Goal: Browse casually: Explore the website without a specific task or goal

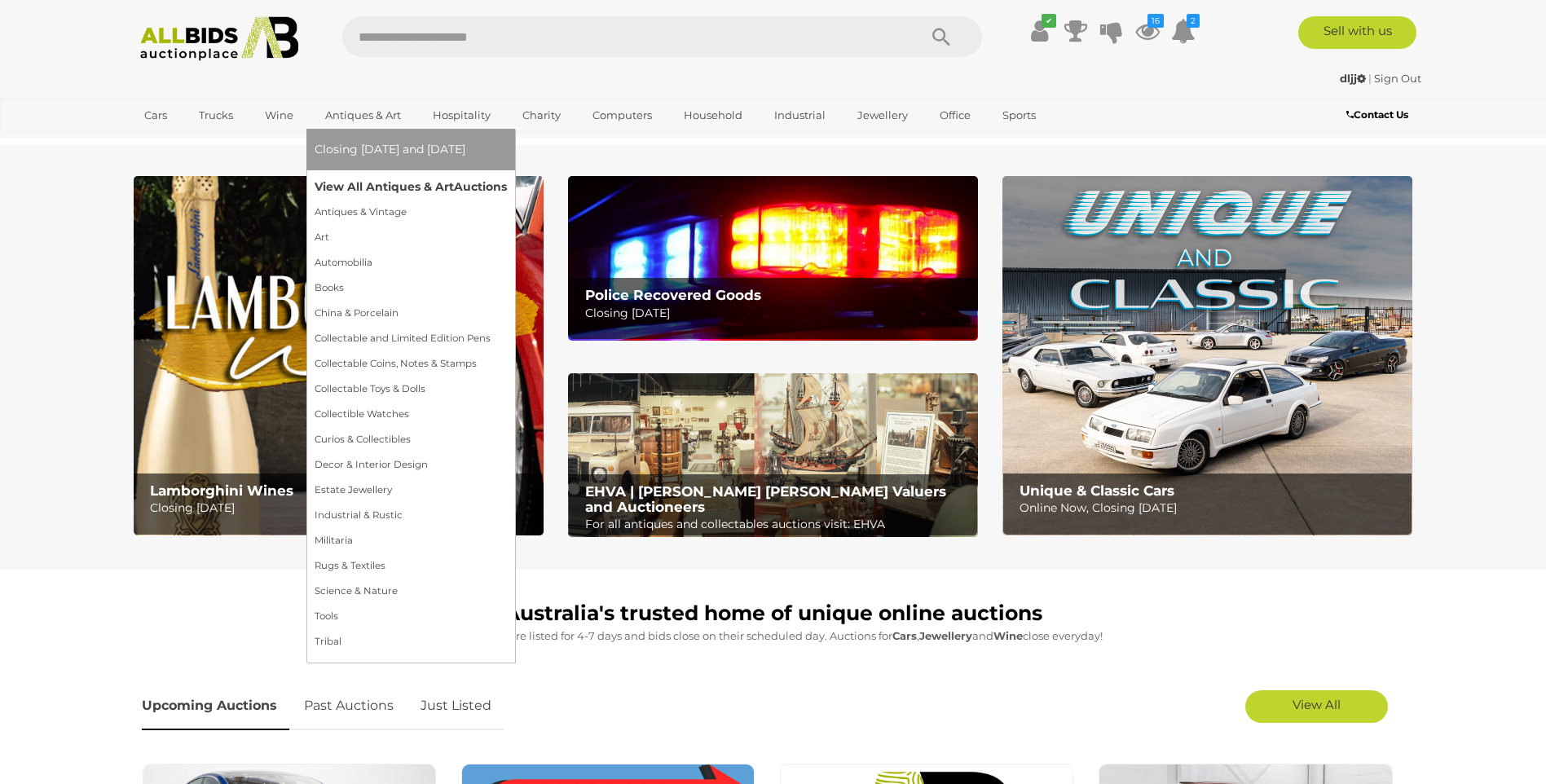
click at [363, 177] on link "View All Antiques & Art Auctions" at bounding box center [410, 187] width 192 height 25
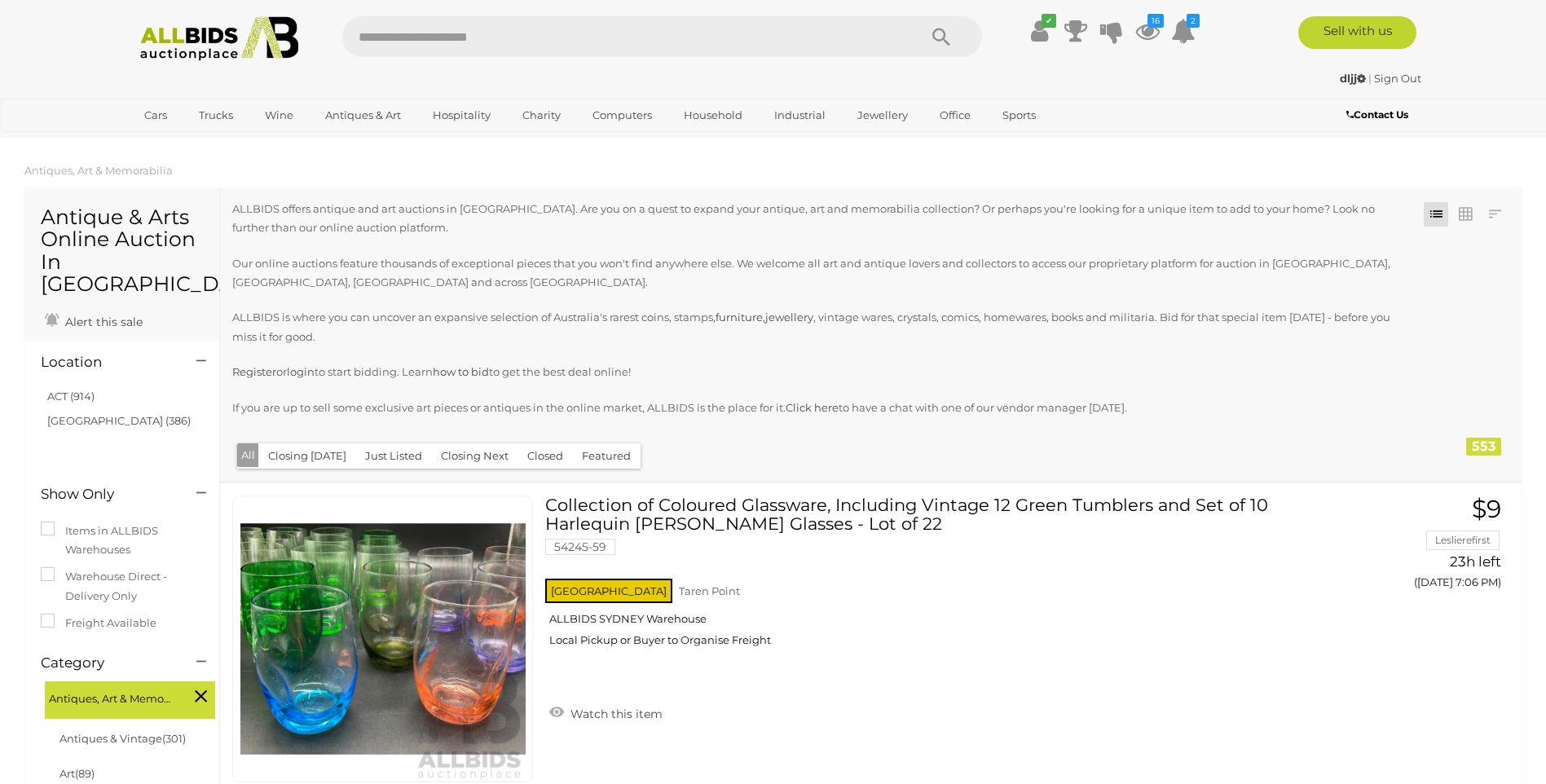
click at [392, 454] on button "Just Listed" at bounding box center [394, 456] width 76 height 25
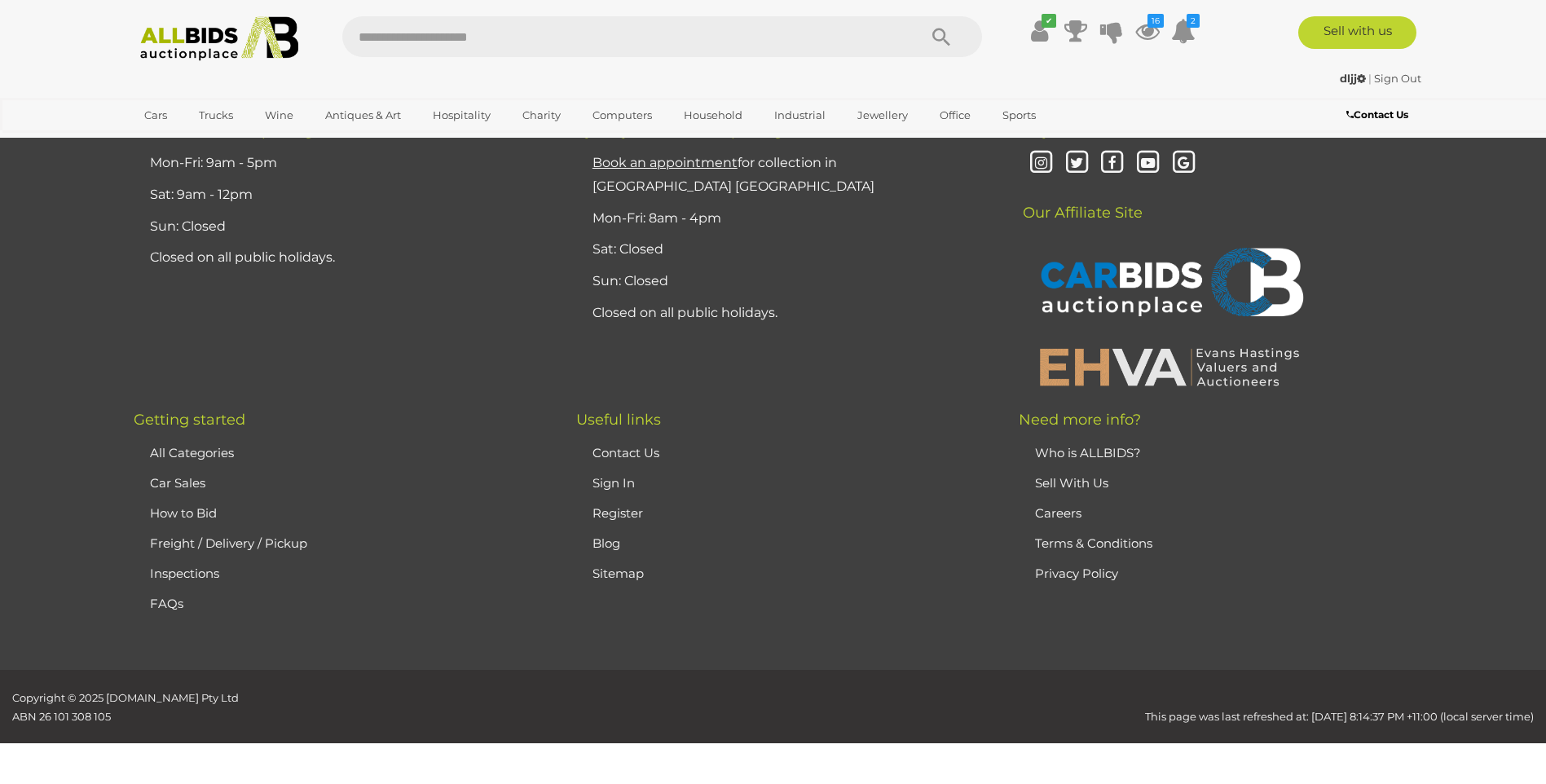
scroll to position [15823, 0]
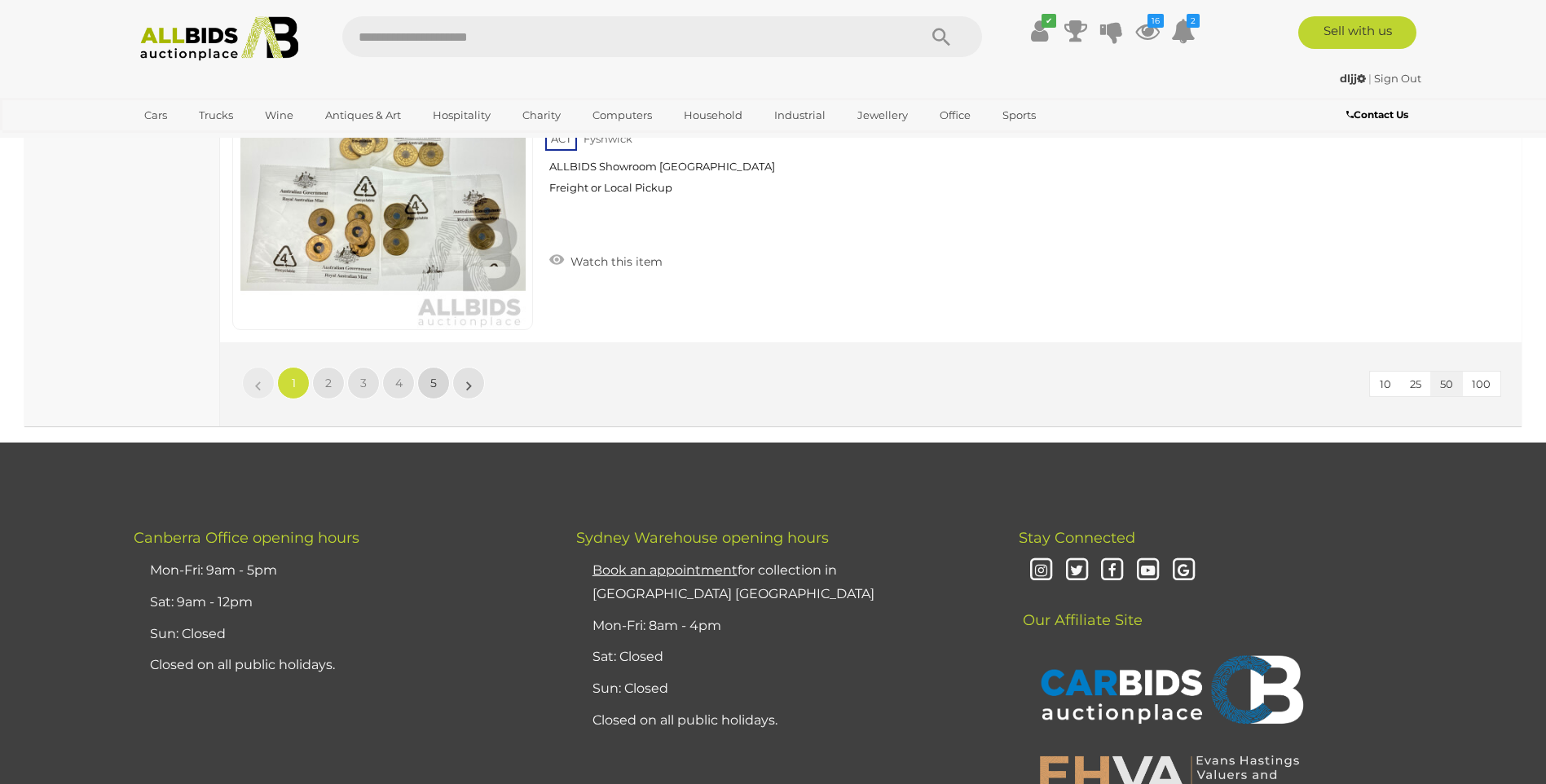
click at [428, 385] on link "5" at bounding box center [433, 383] width 32 height 32
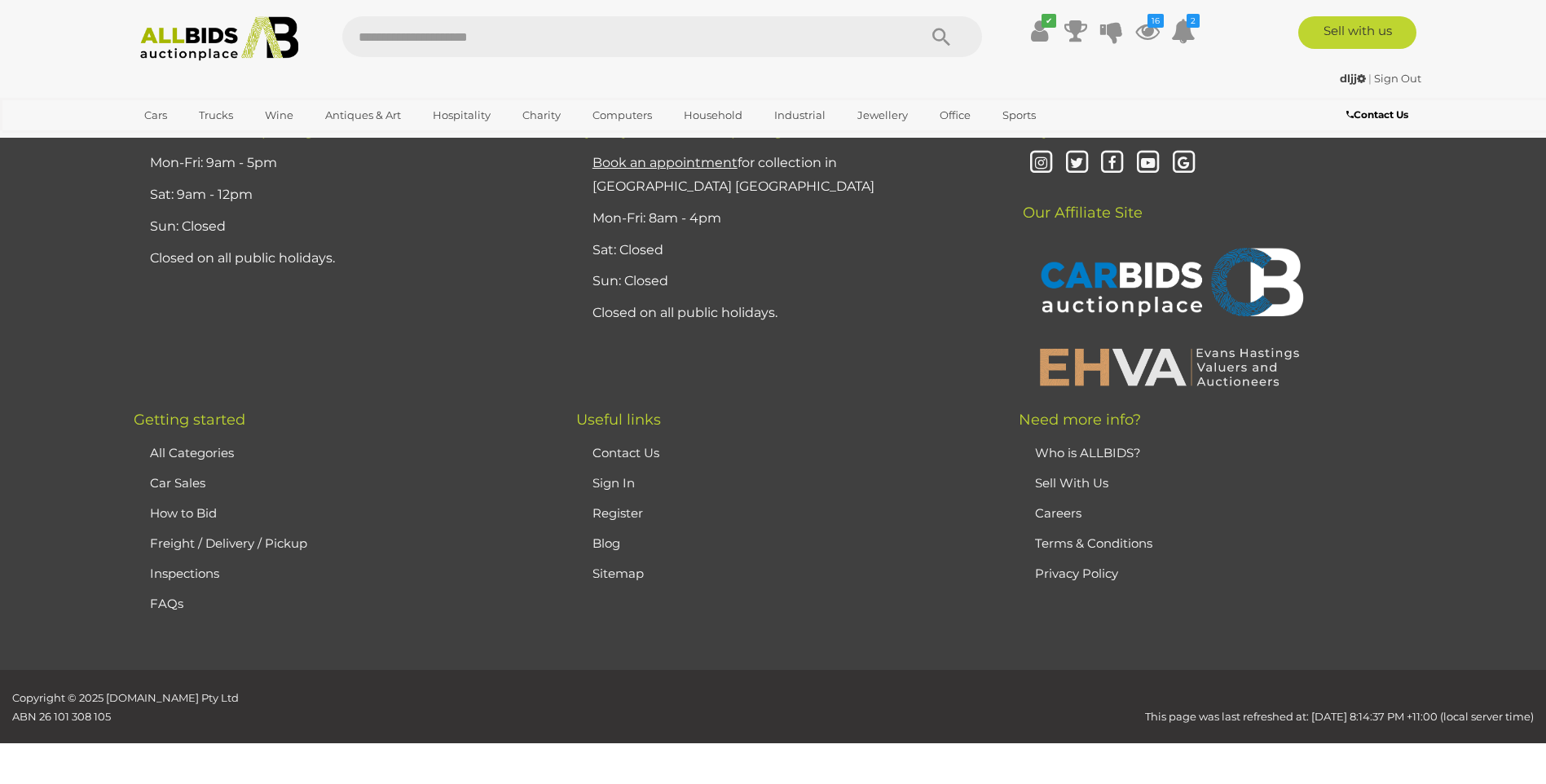
scroll to position [318, 0]
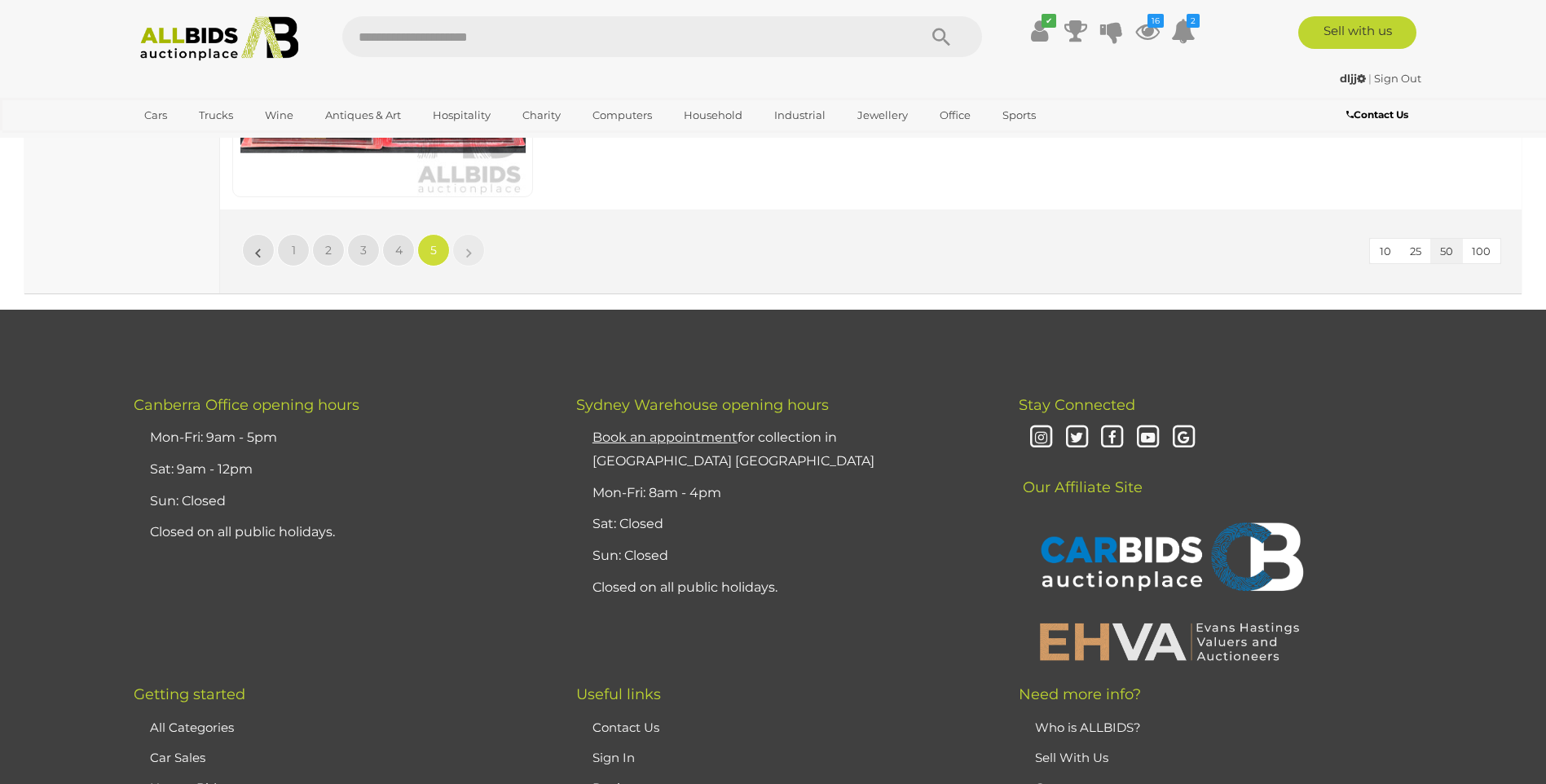
scroll to position [8375, 0]
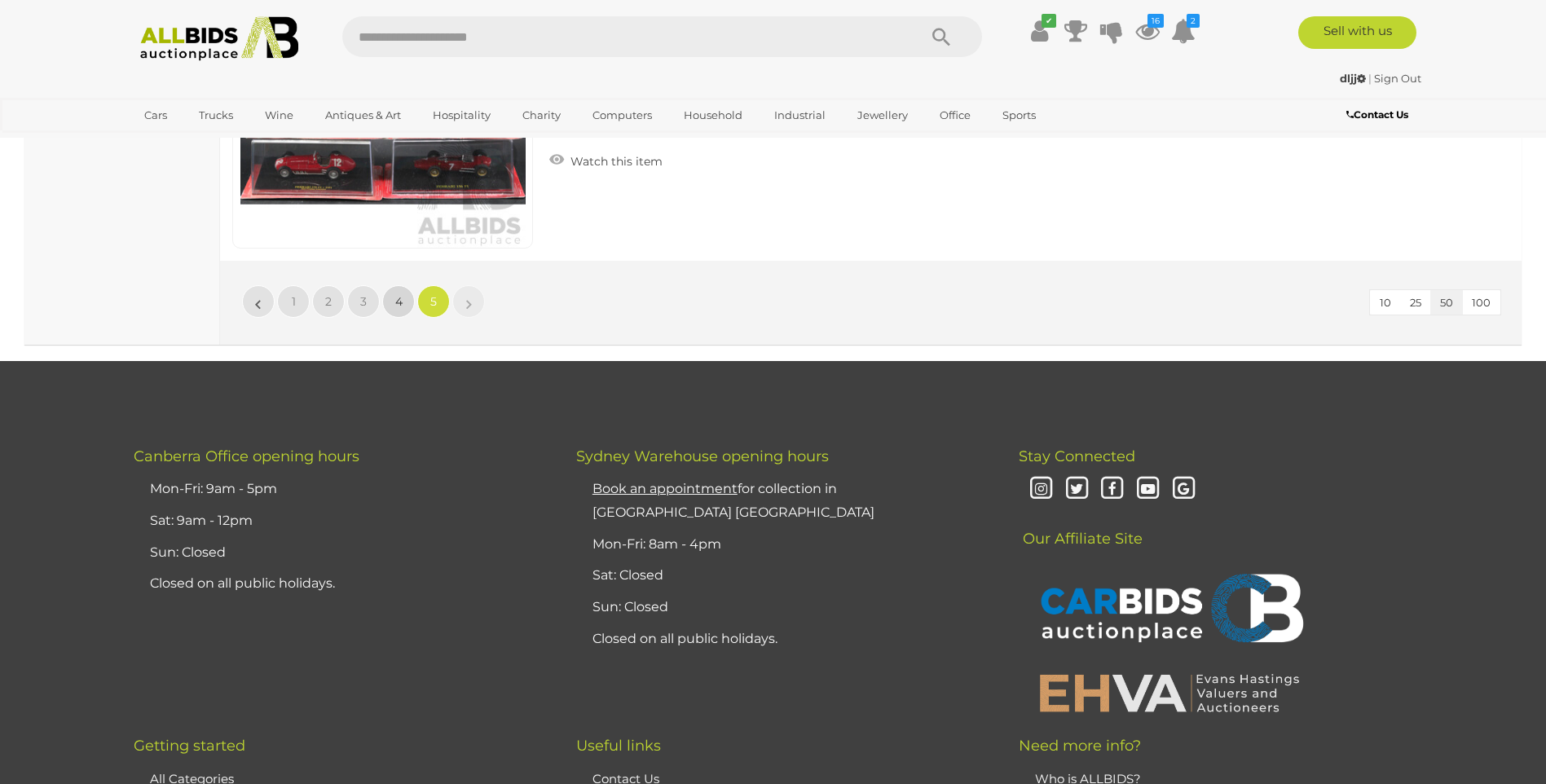
click at [401, 302] on span "4" at bounding box center [398, 301] width 7 height 15
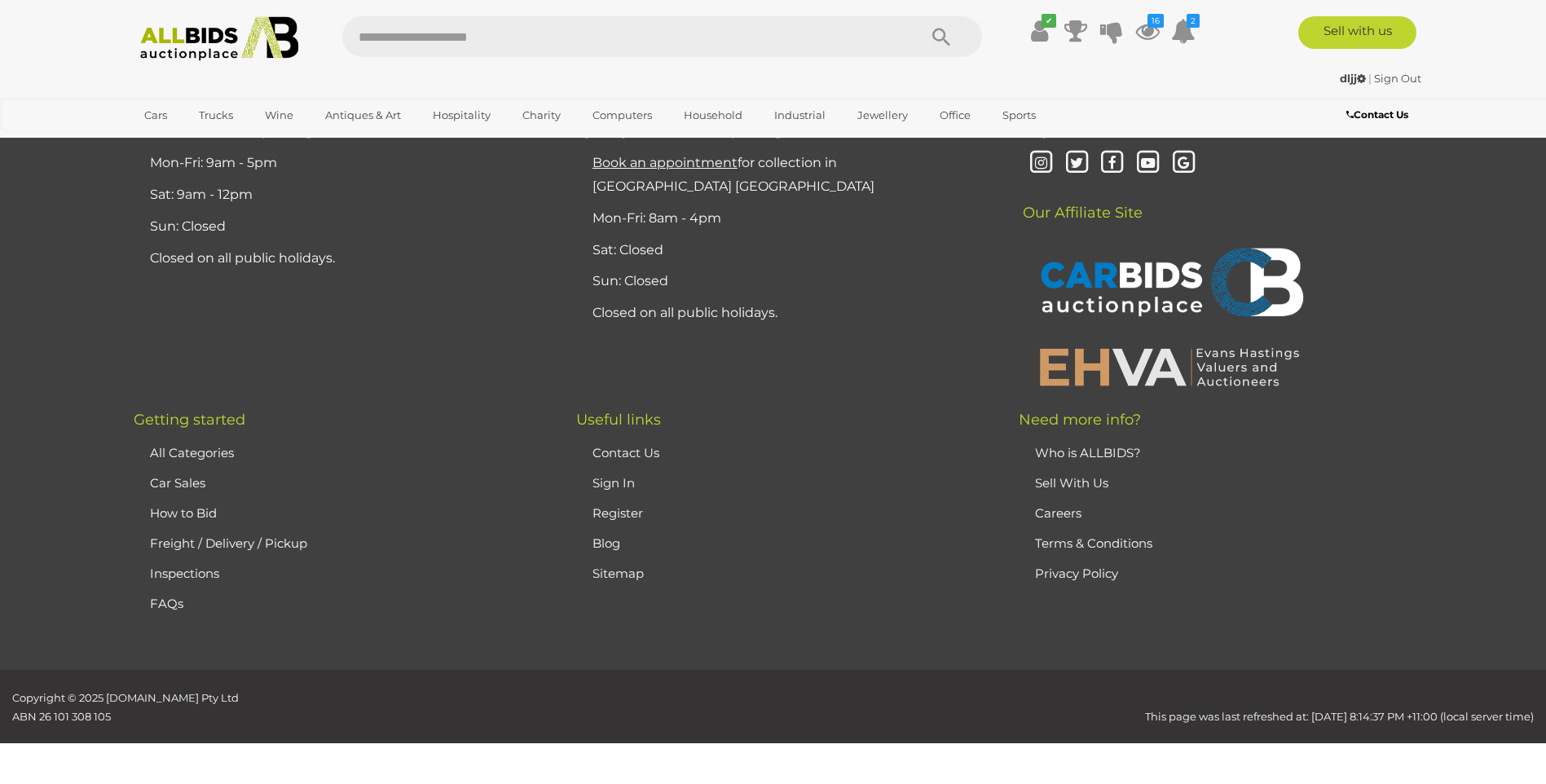
scroll to position [318, 0]
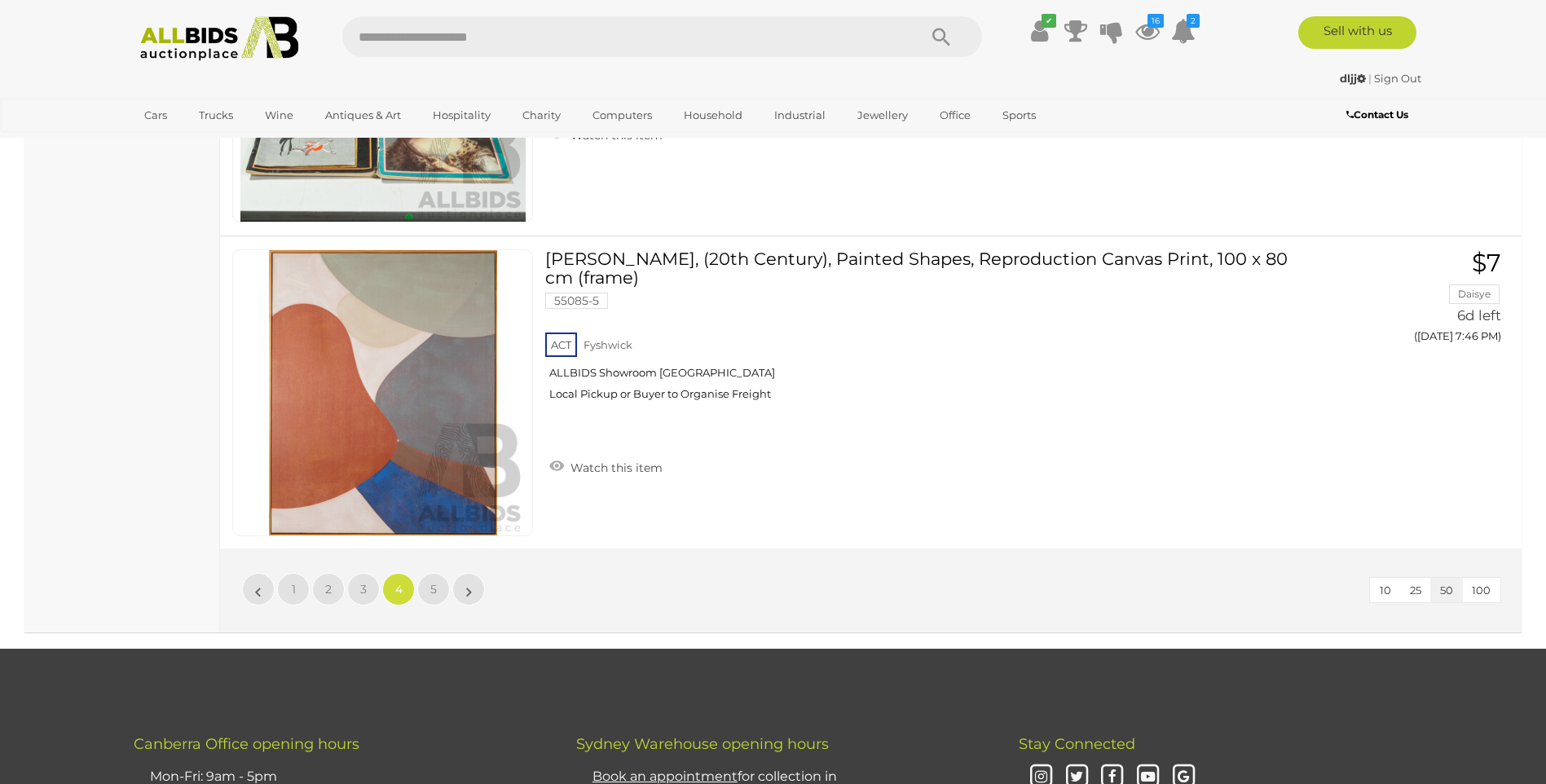
scroll to position [15798, 0]
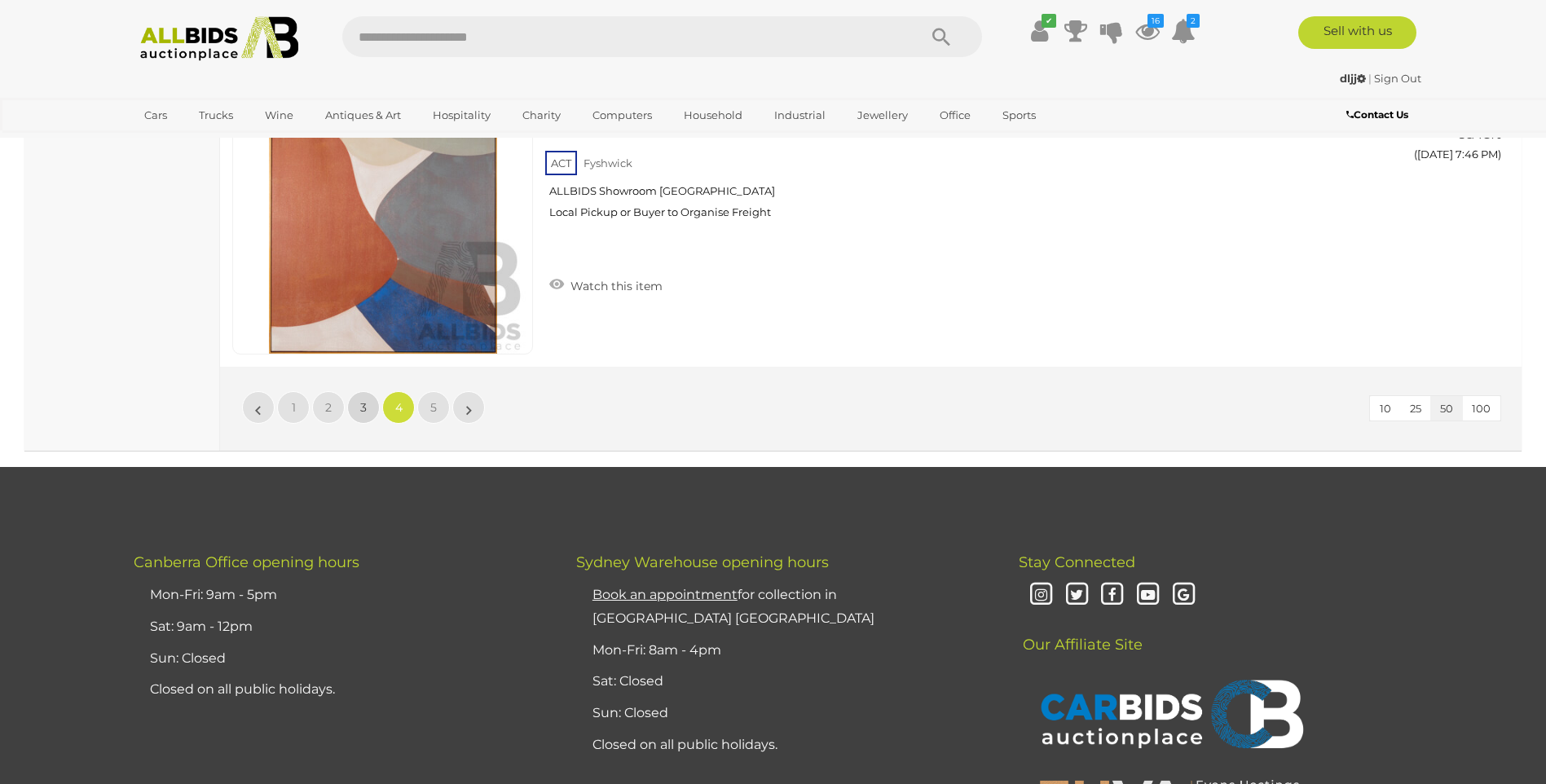
click at [354, 402] on link "3" at bounding box center [363, 407] width 32 height 32
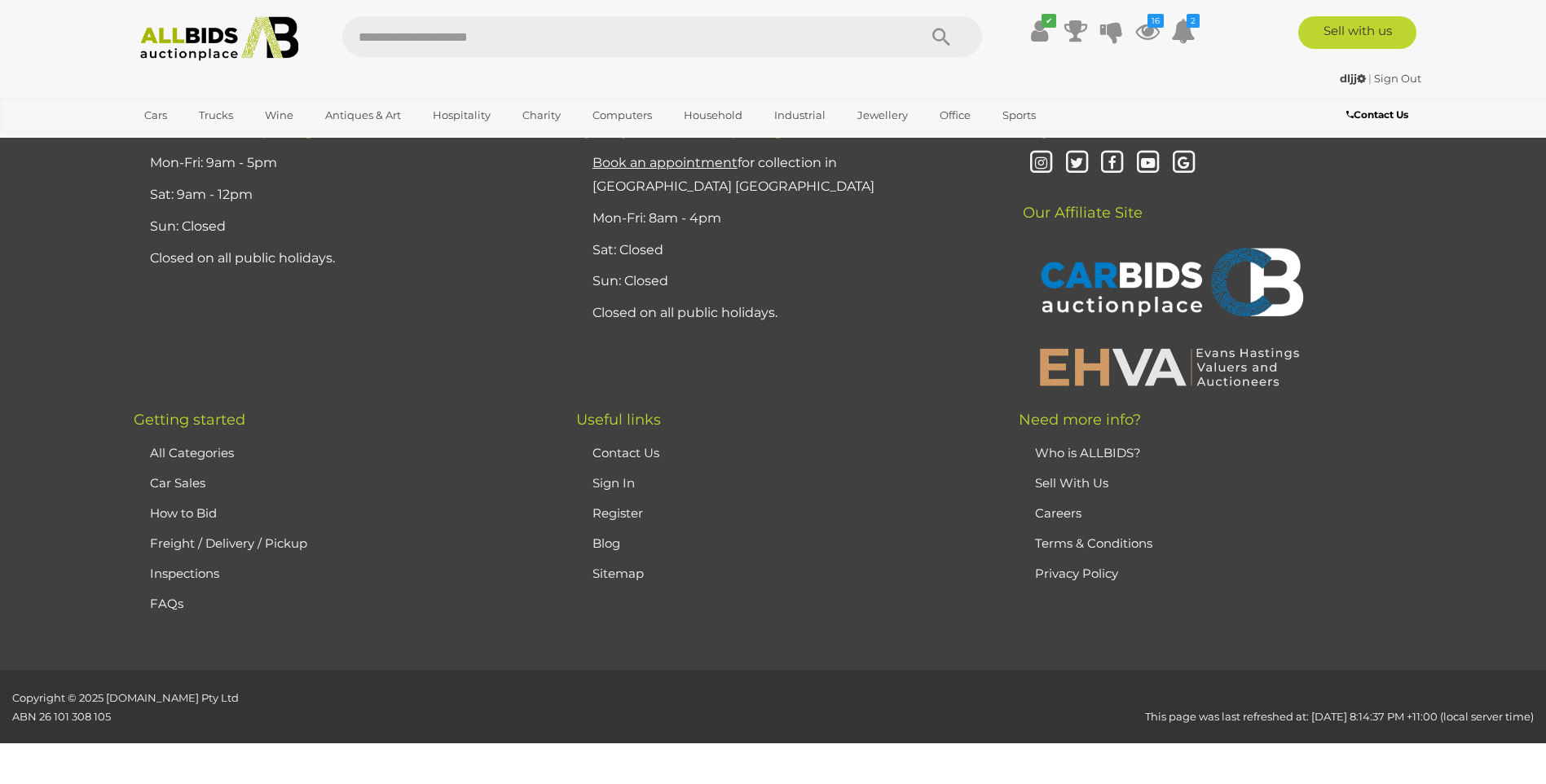
scroll to position [318, 0]
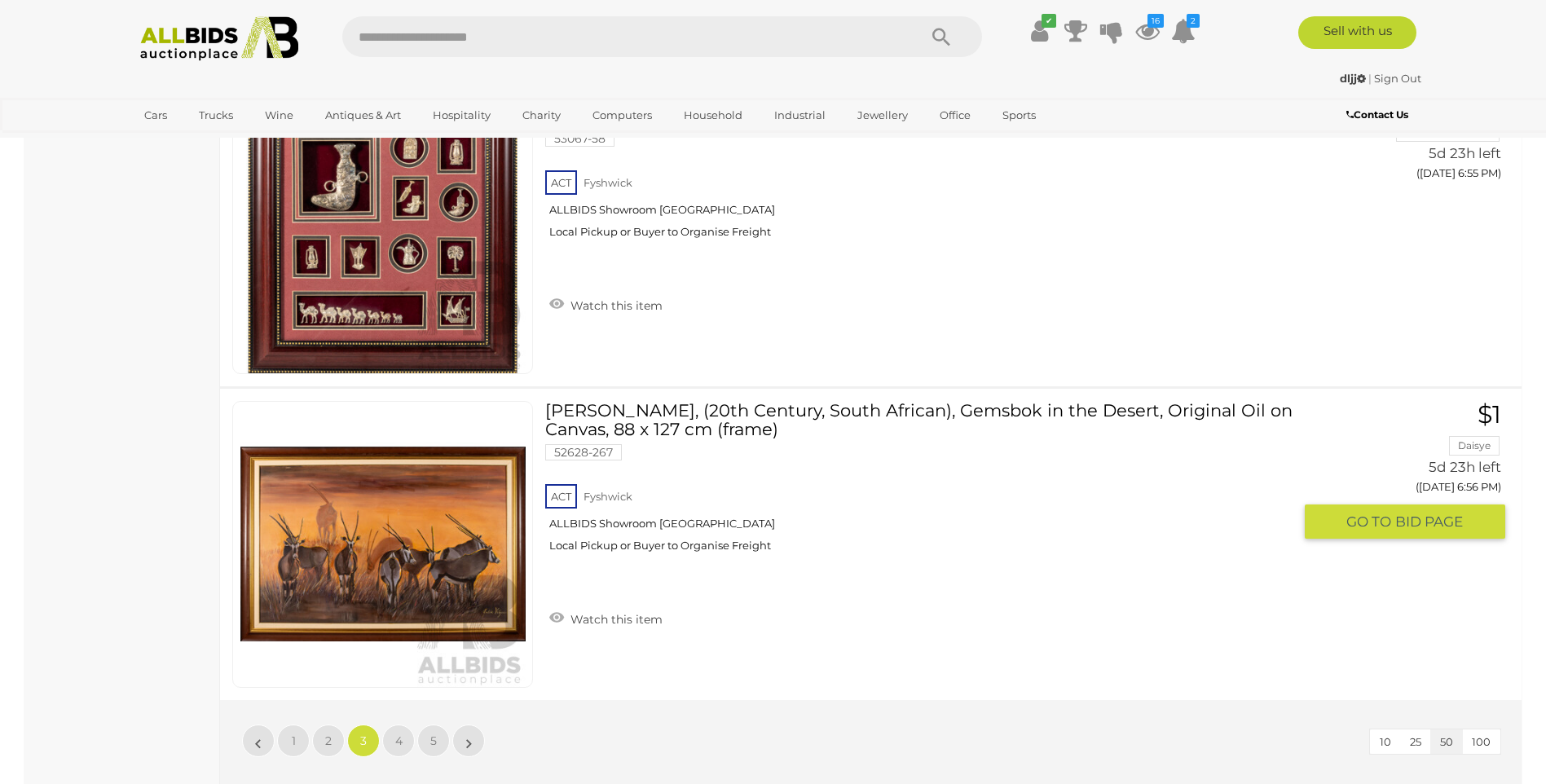
scroll to position [15717, 0]
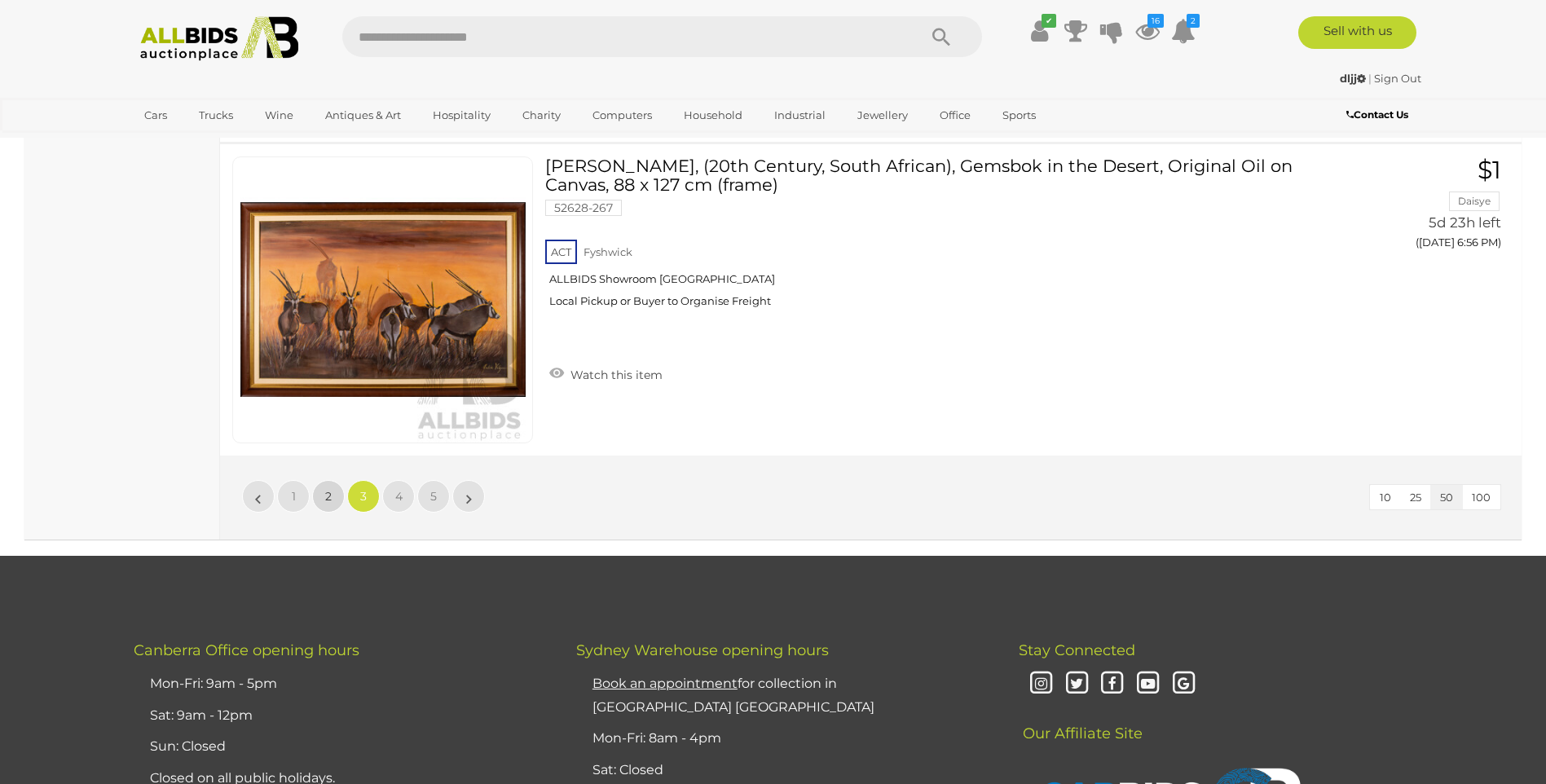
click at [328, 495] on span "2" at bounding box center [328, 495] width 7 height 15
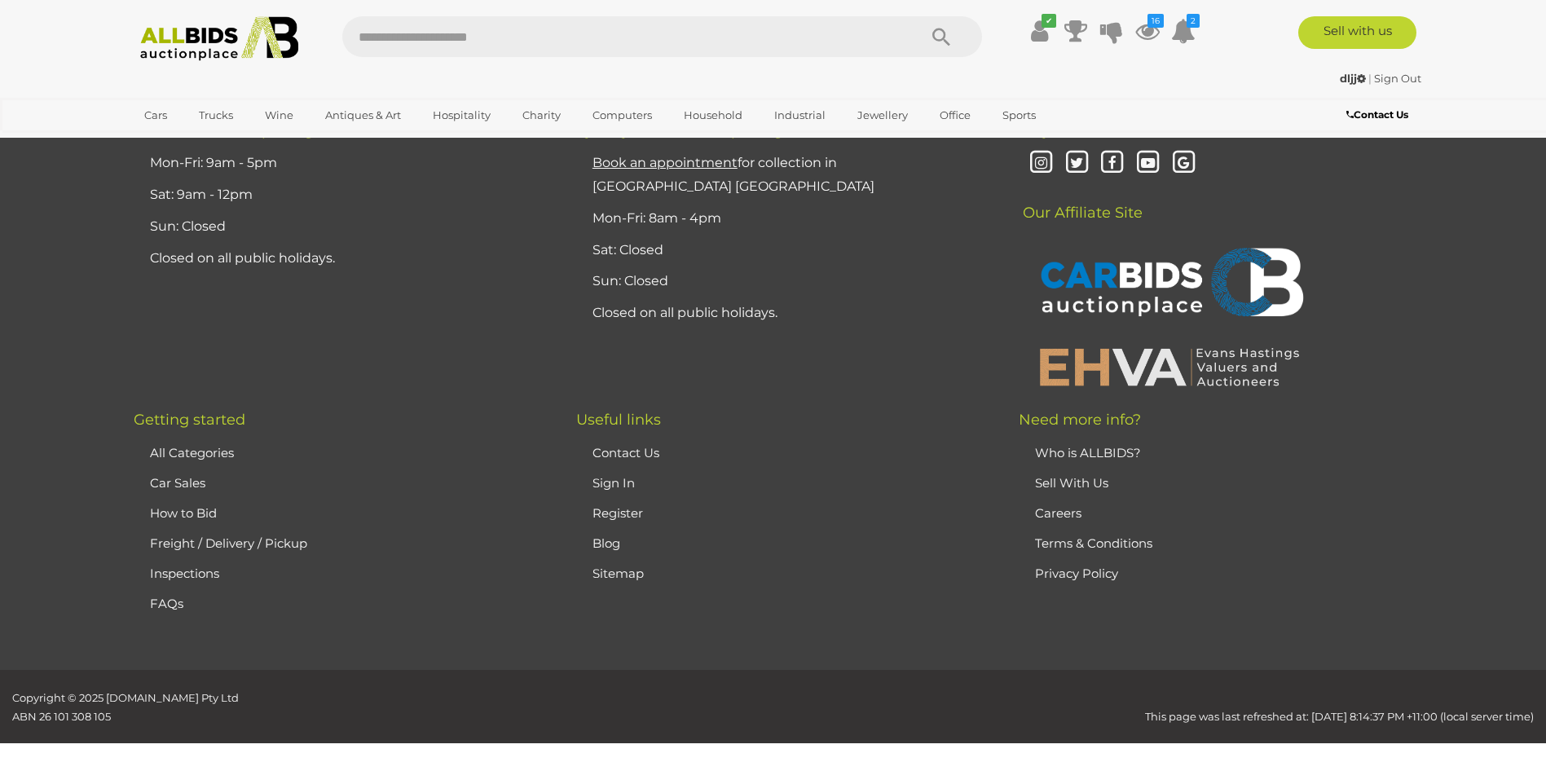
scroll to position [318, 0]
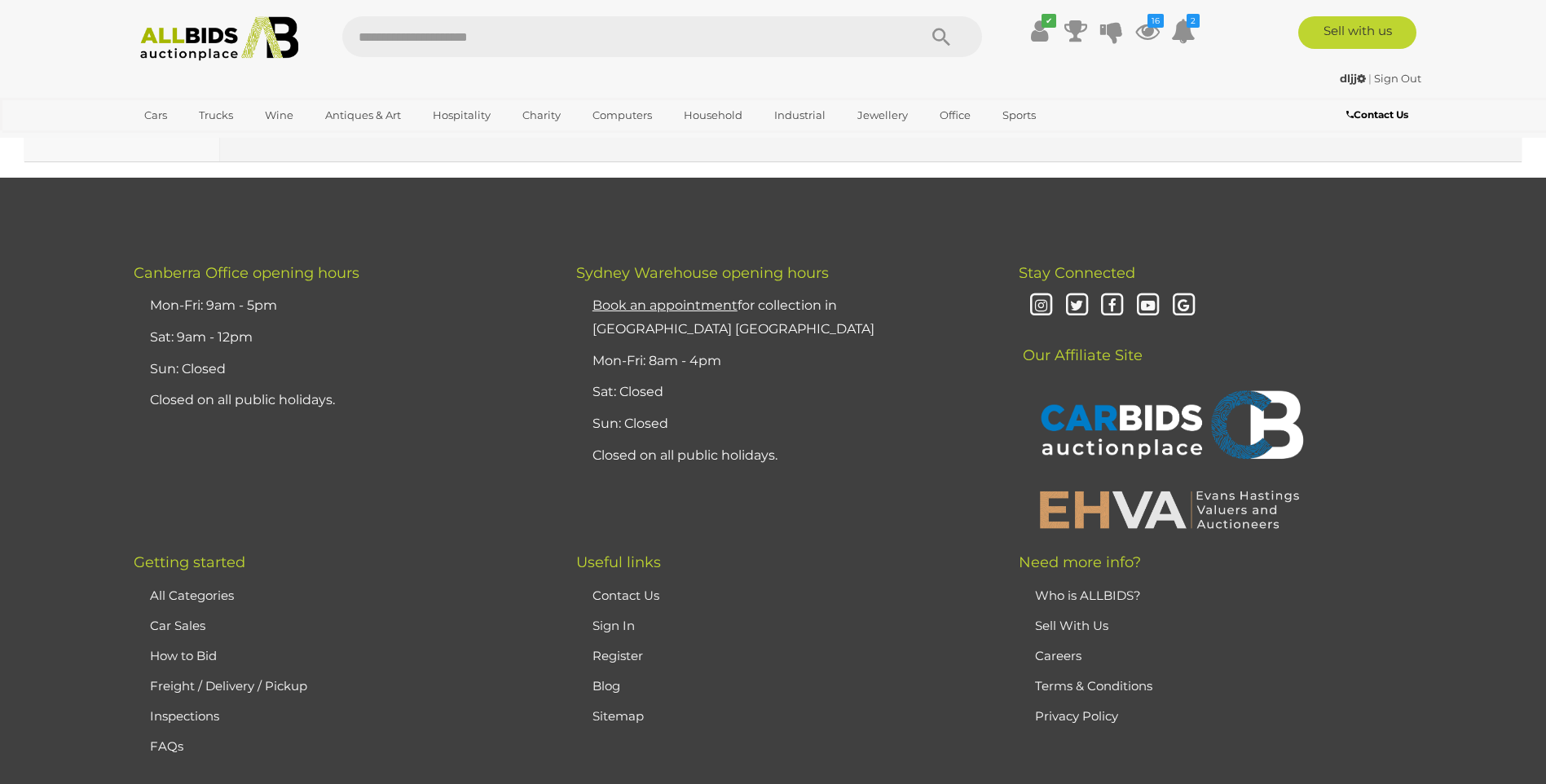
scroll to position [16230, 0]
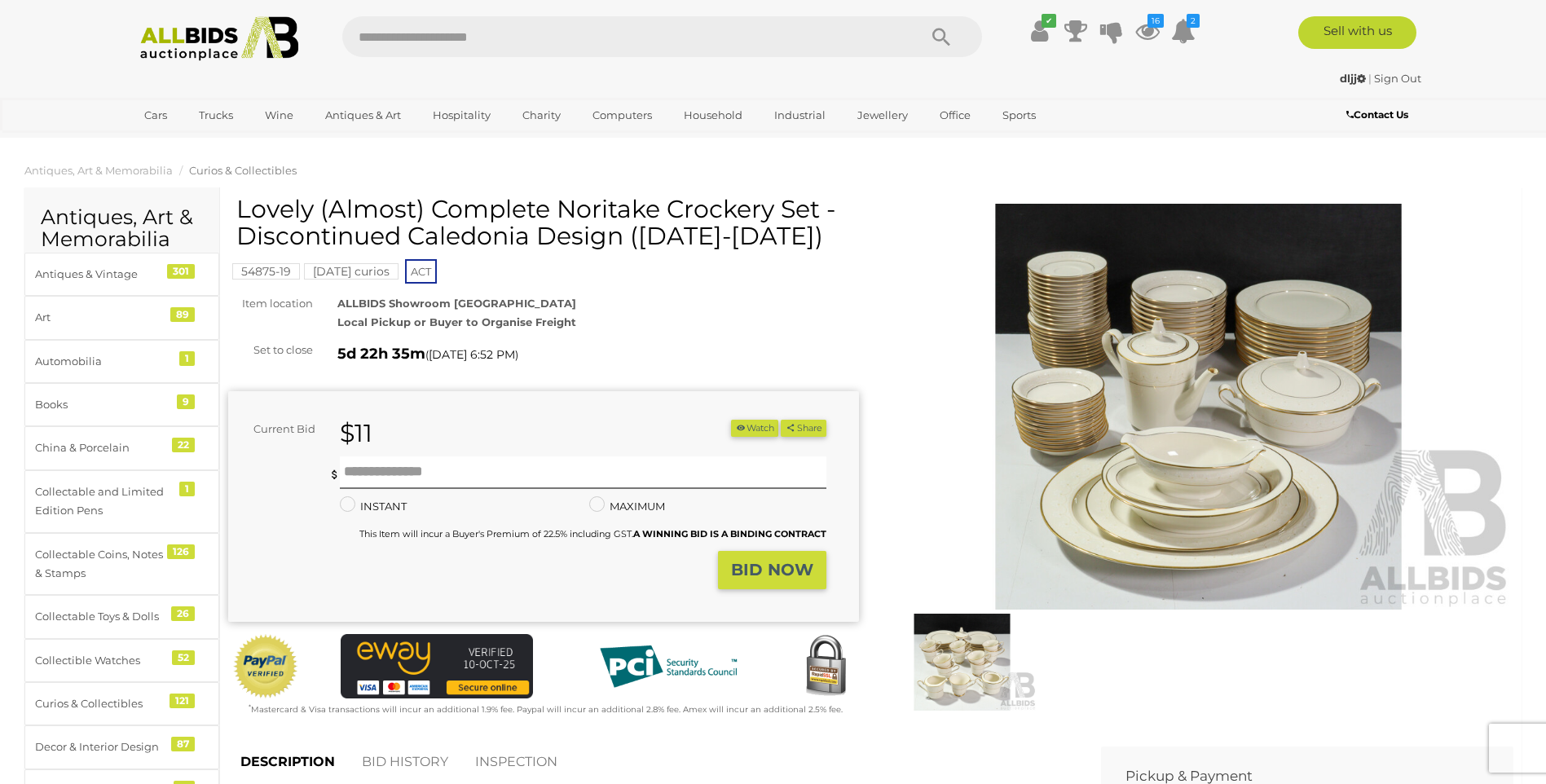
click at [1202, 403] on img at bounding box center [1198, 406] width 631 height 406
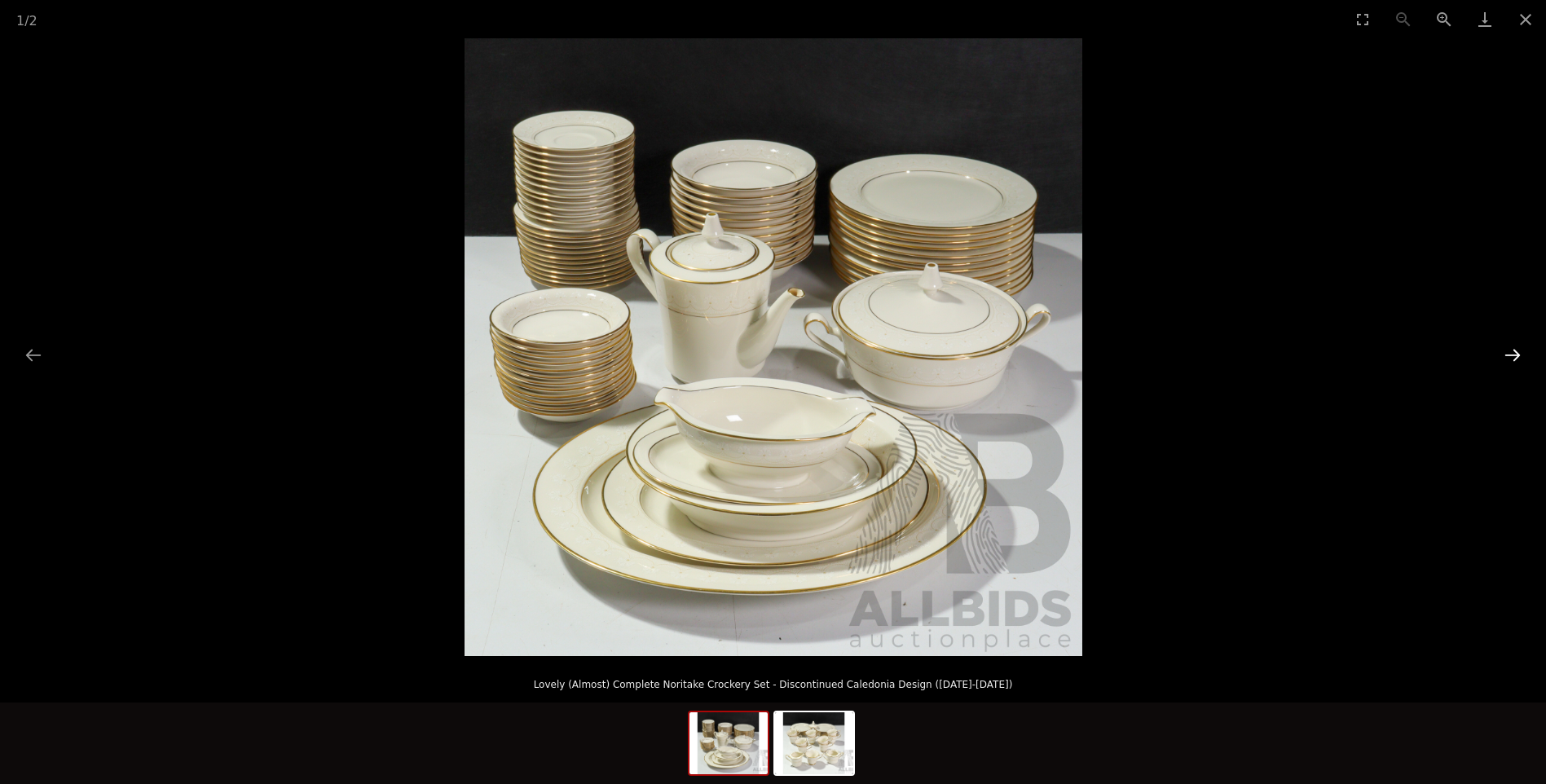
click at [1504, 348] on button "Next slide" at bounding box center [1513, 354] width 34 height 31
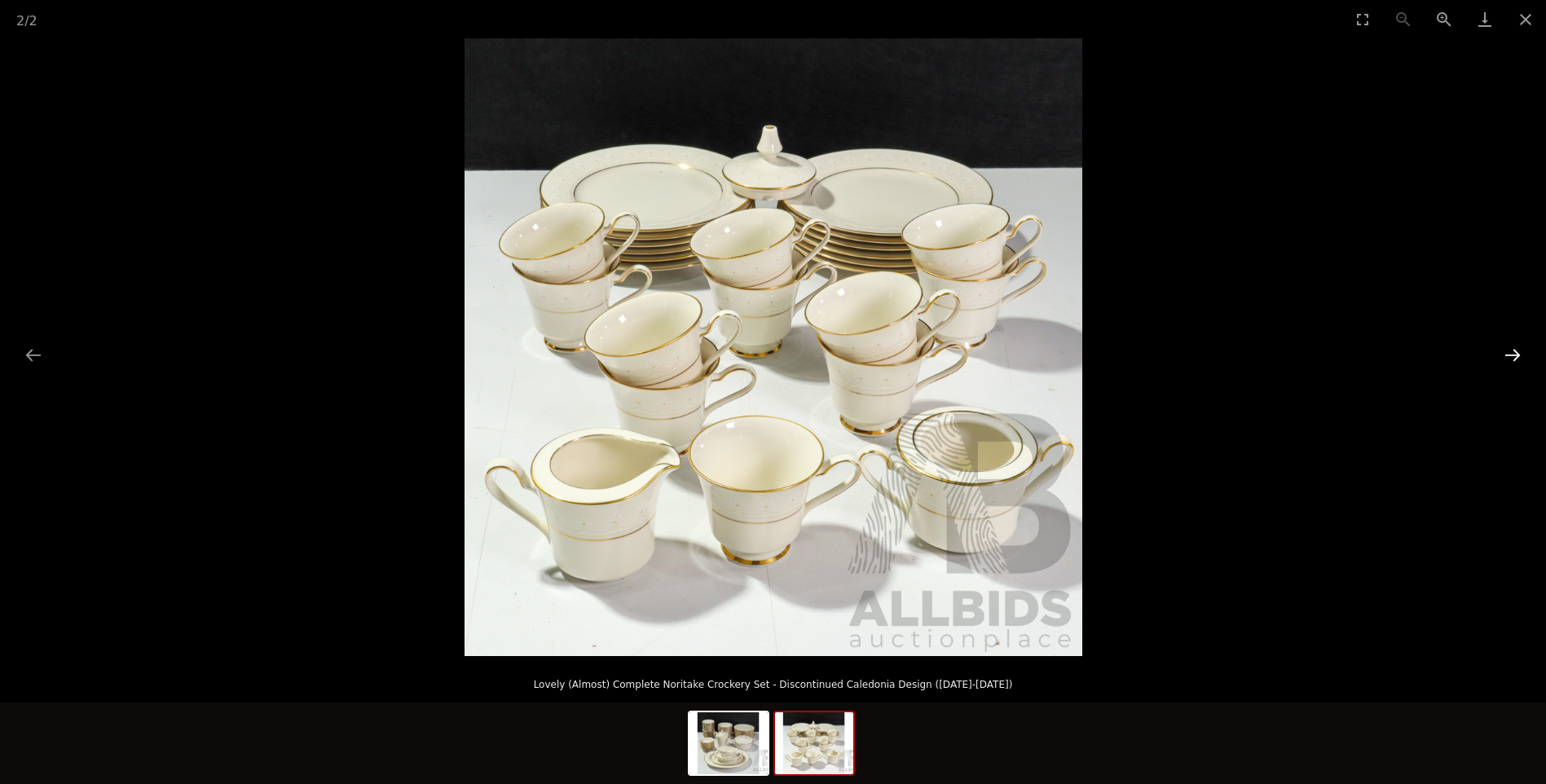
click at [1504, 348] on button "Next slide" at bounding box center [1513, 354] width 34 height 31
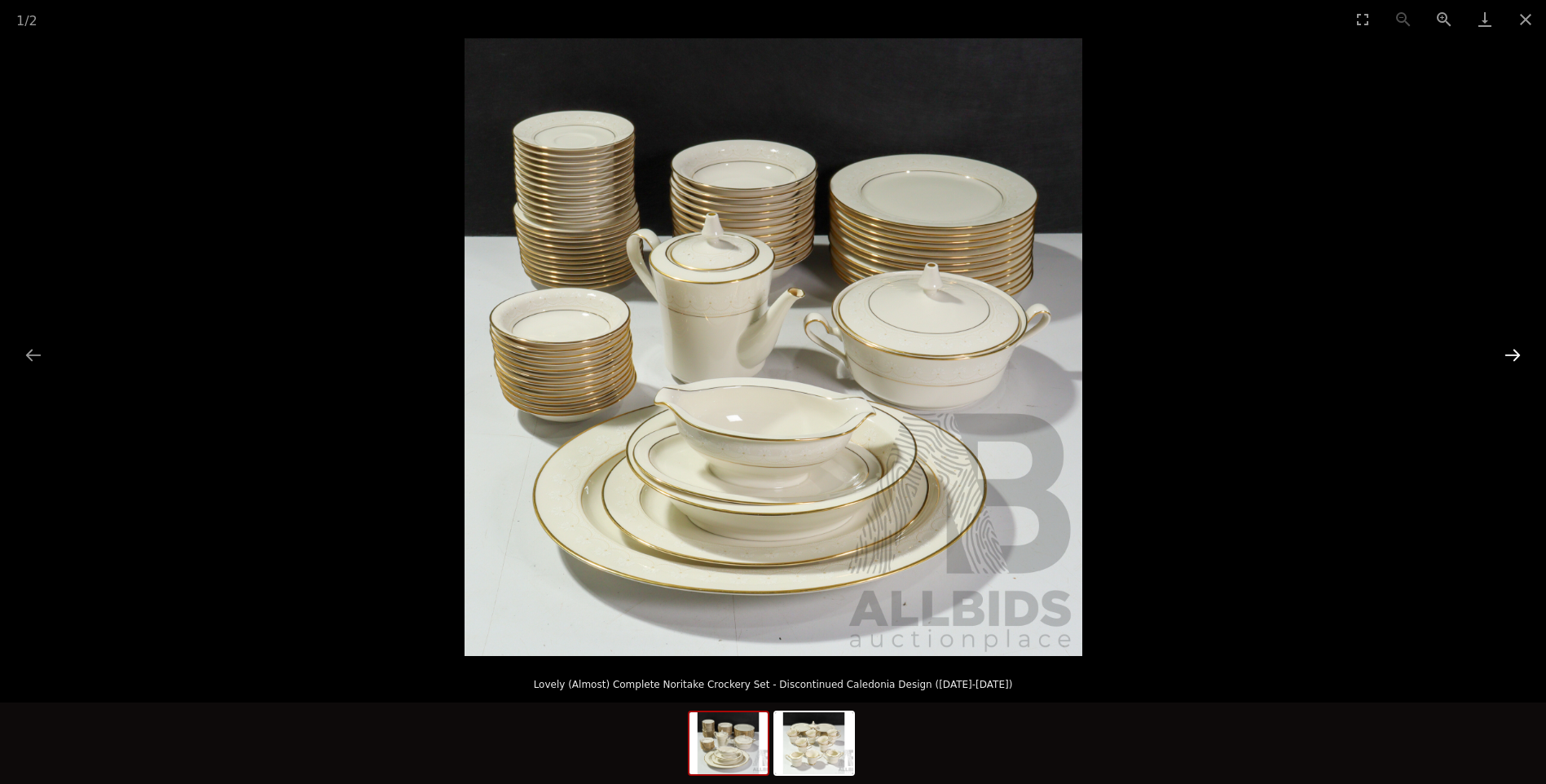
click at [1501, 347] on button "Next slide" at bounding box center [1513, 354] width 34 height 31
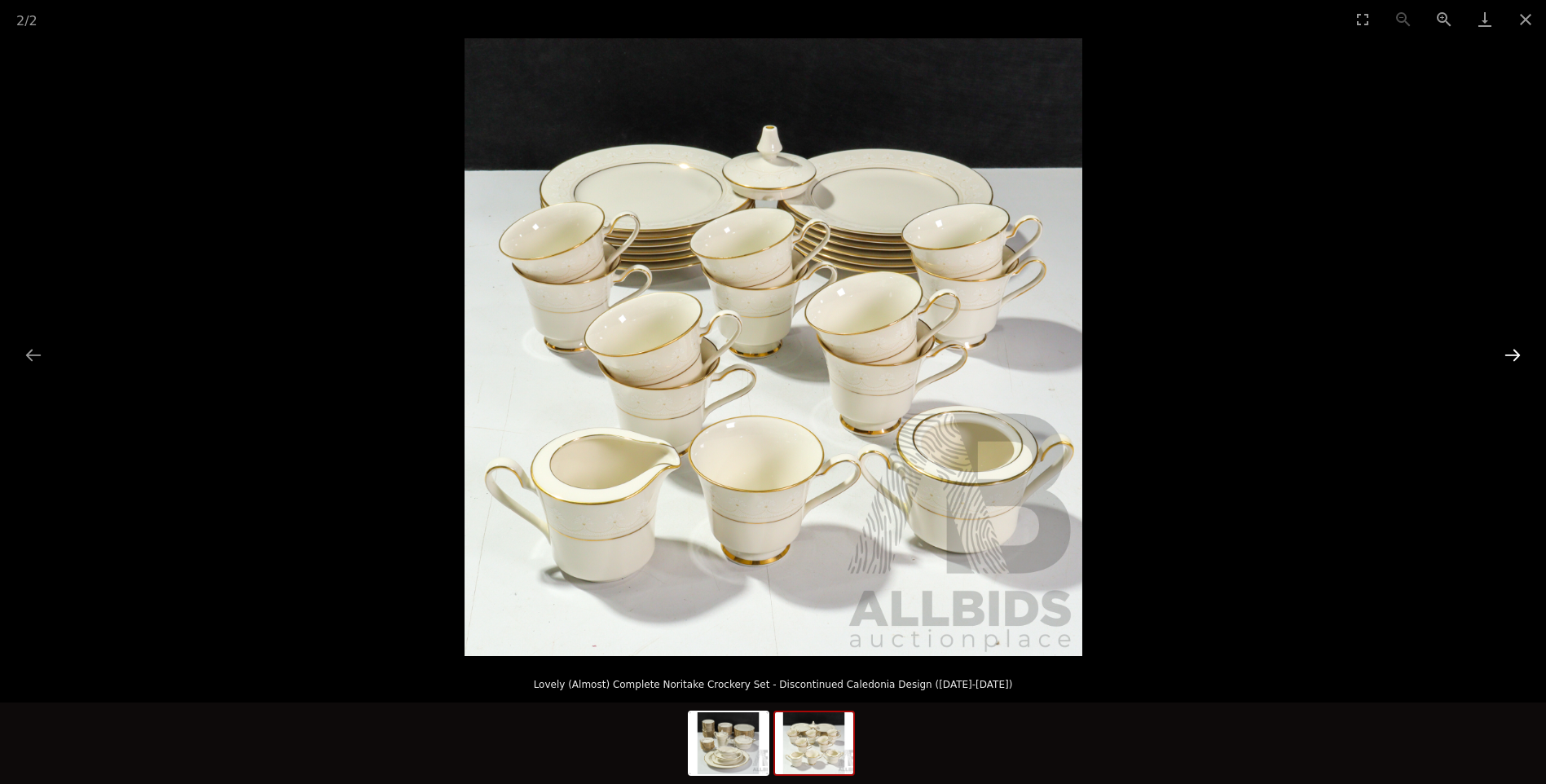
click at [1511, 348] on button "Next slide" at bounding box center [1513, 354] width 34 height 31
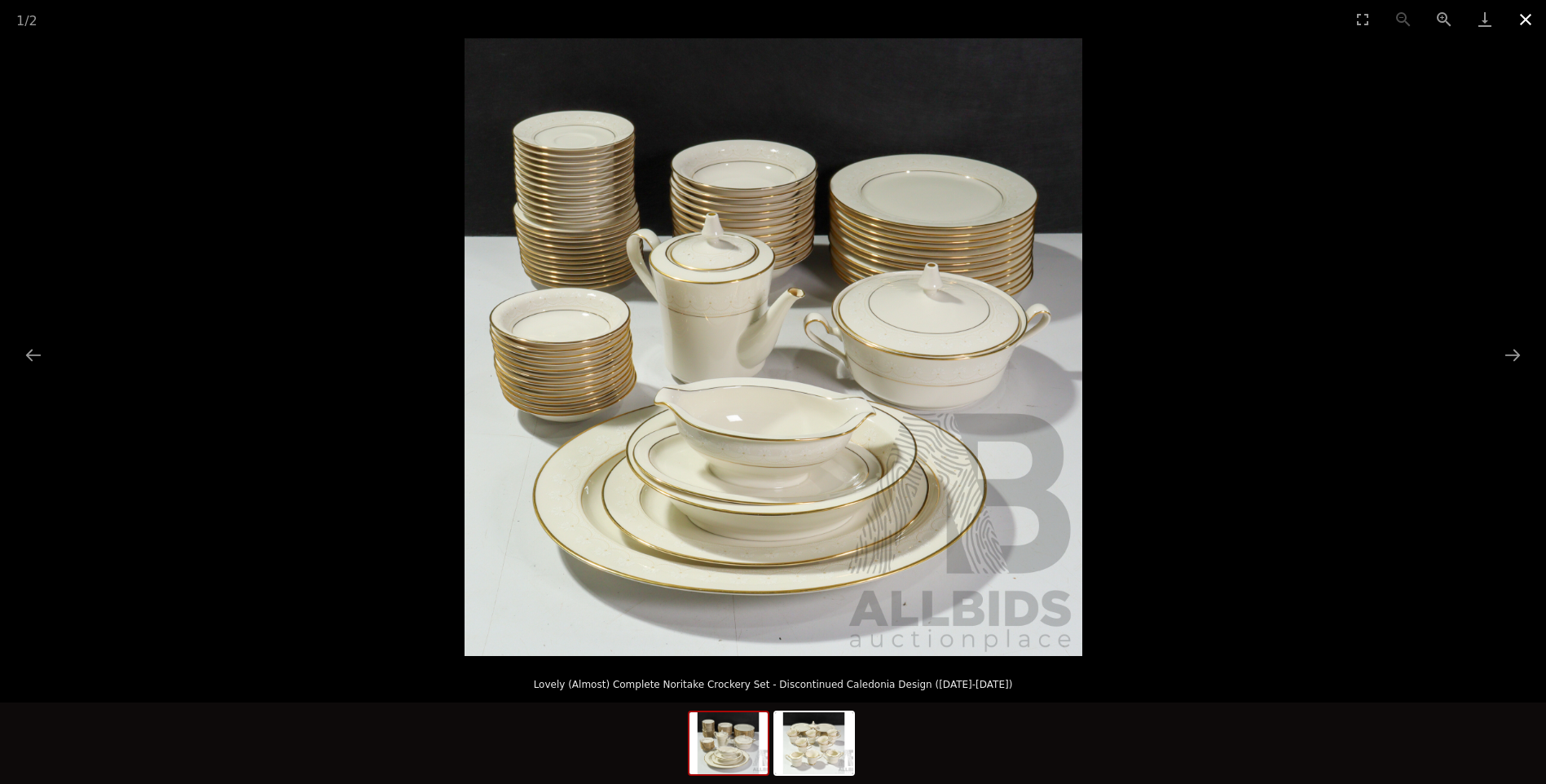
click at [1520, 9] on button "Close gallery" at bounding box center [1525, 19] width 41 height 38
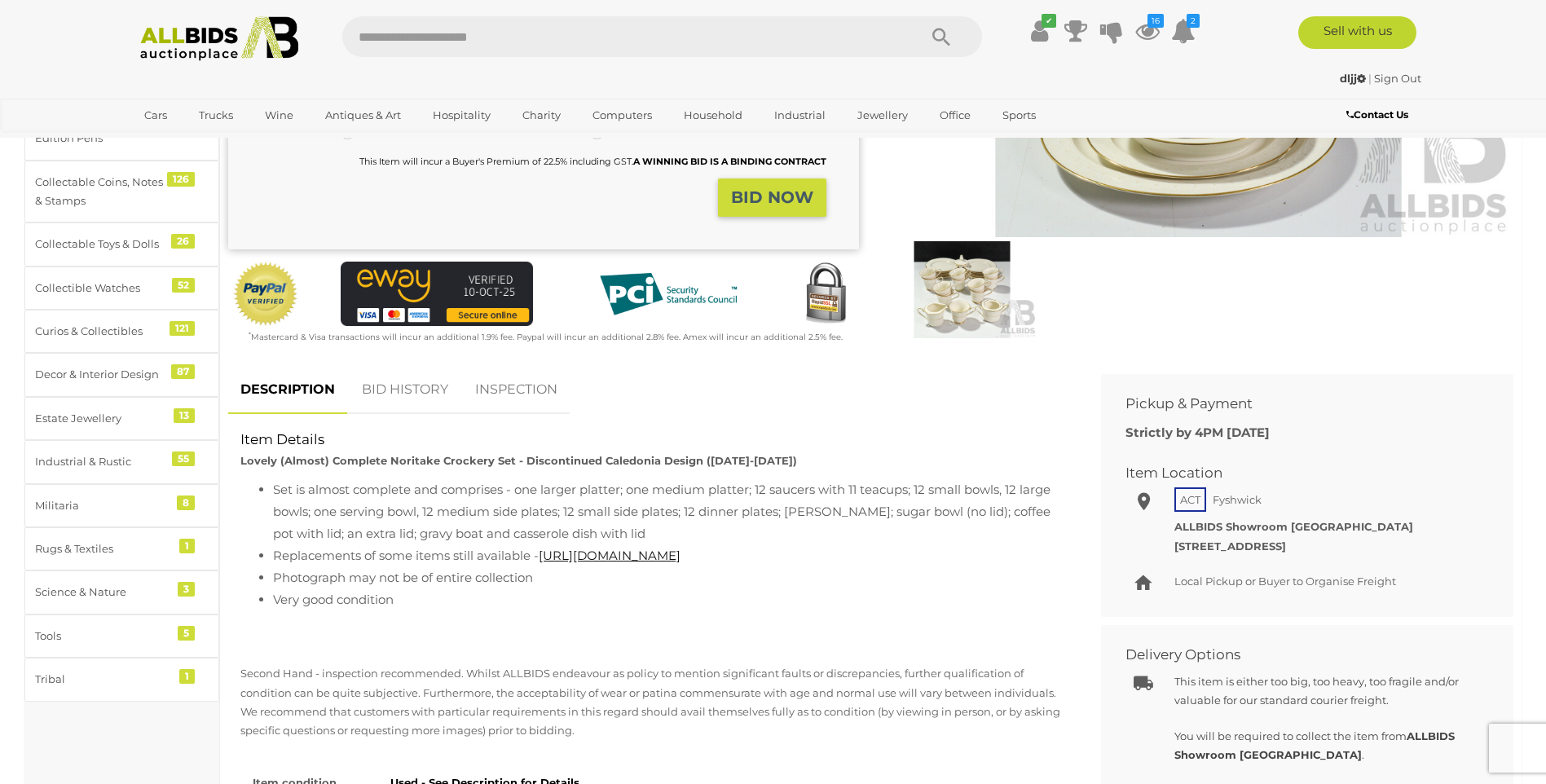
scroll to position [488, 0]
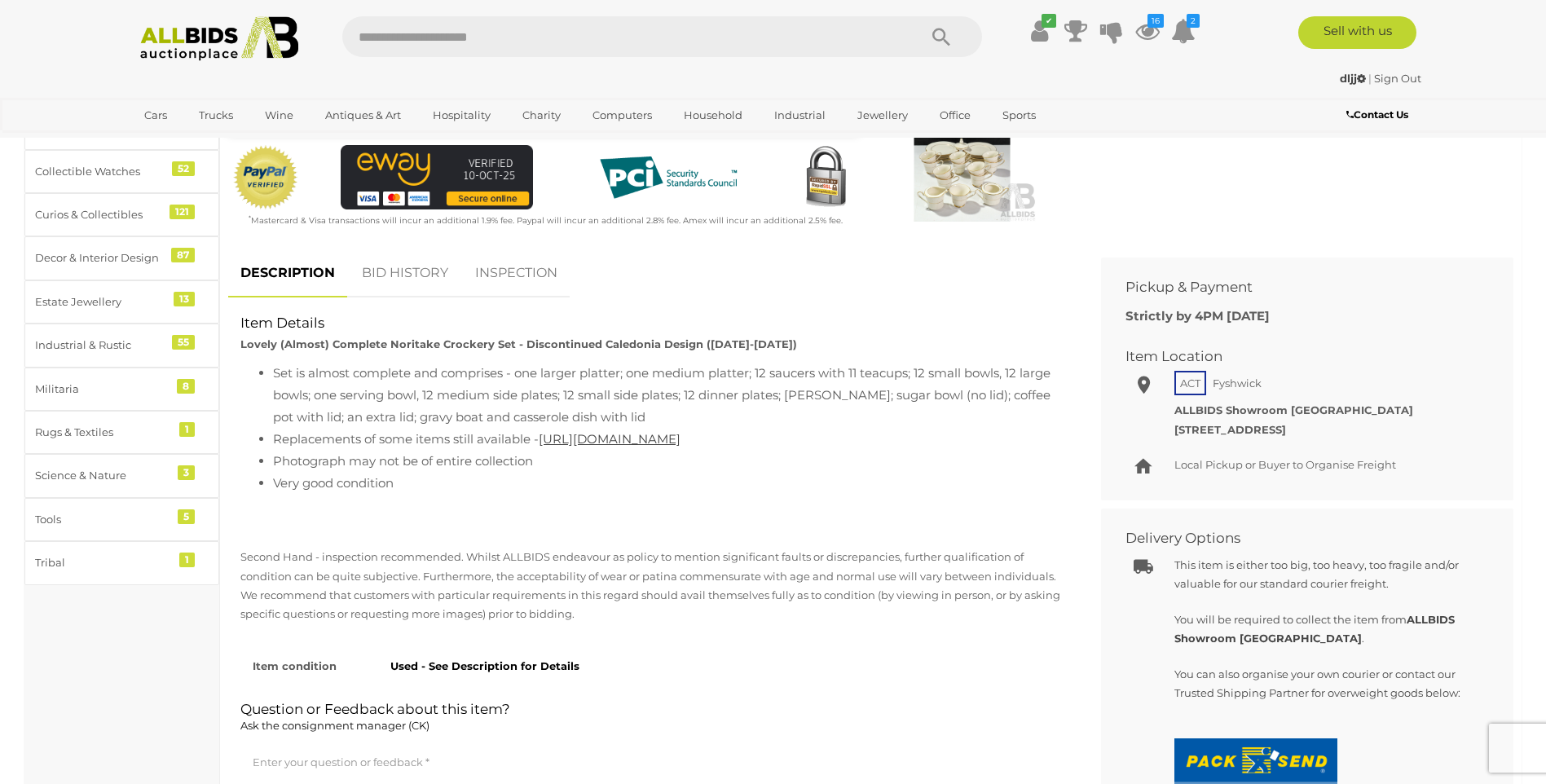
click at [669, 443] on link "[URL][DOMAIN_NAME]" at bounding box center [609, 438] width 142 height 16
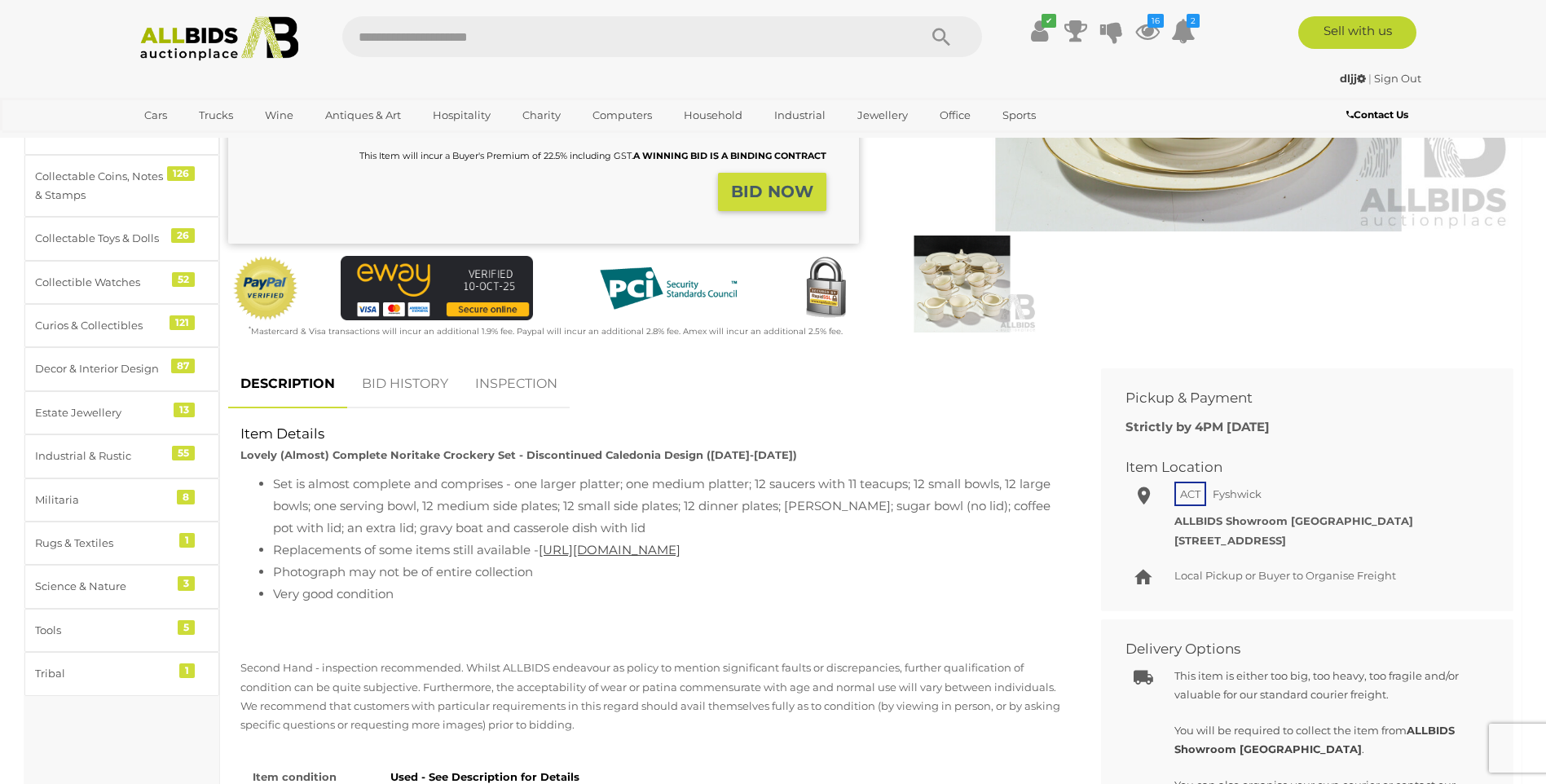
scroll to position [0, 0]
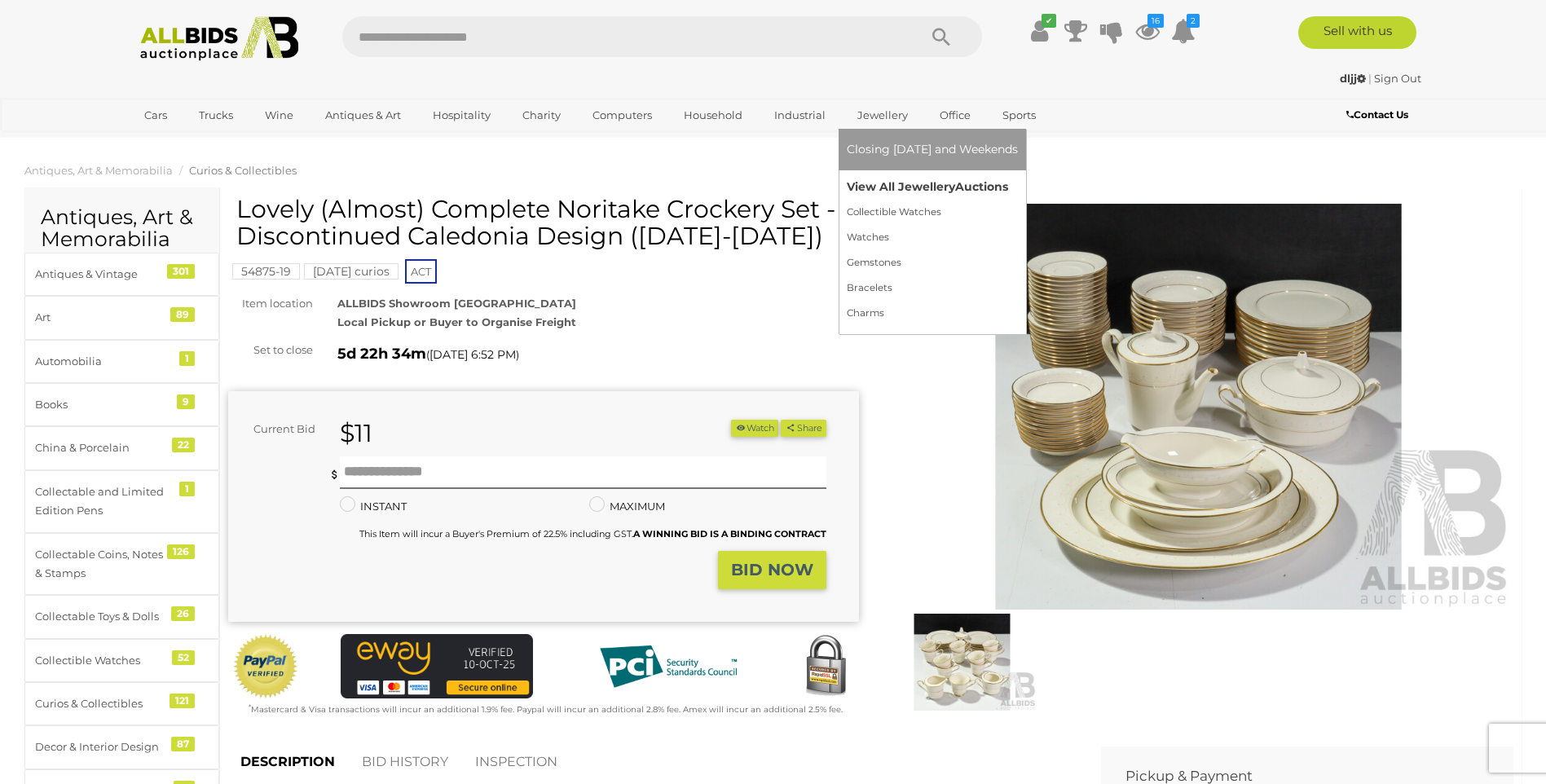
click at [904, 186] on link "View All Jewellery Auctions" at bounding box center [932, 187] width 171 height 25
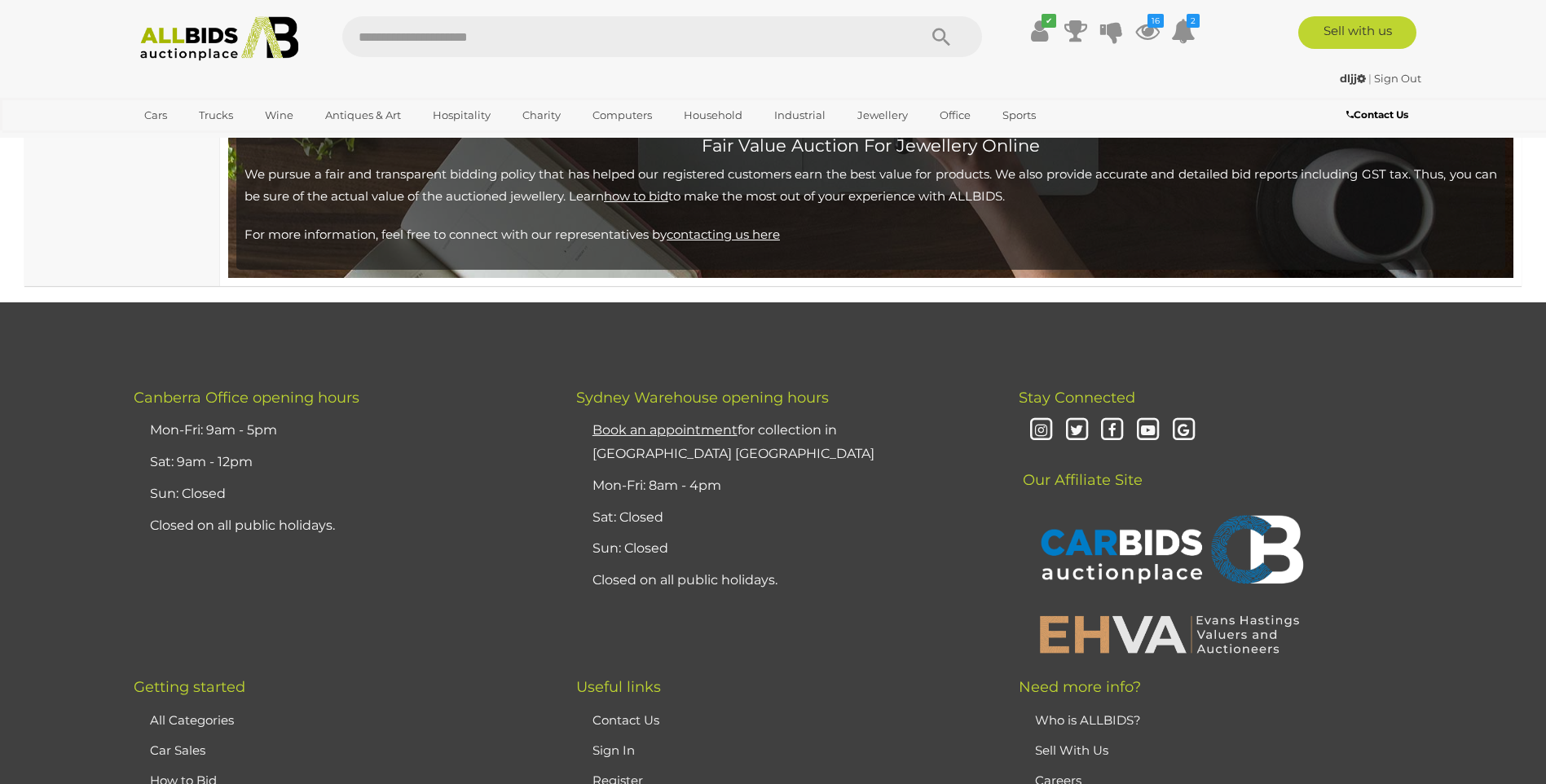
scroll to position [15888, 0]
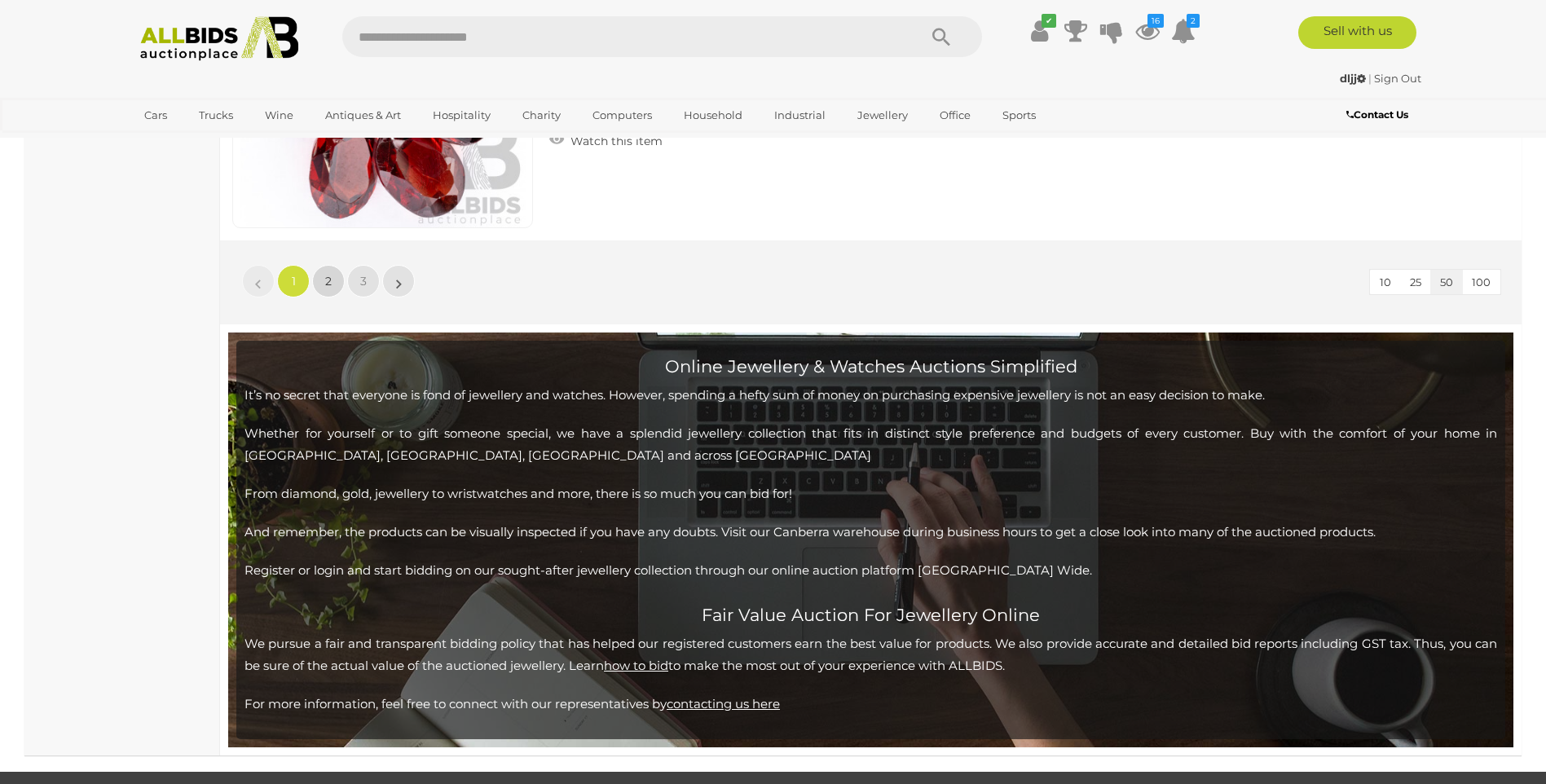
click at [321, 281] on link "2" at bounding box center [328, 281] width 32 height 32
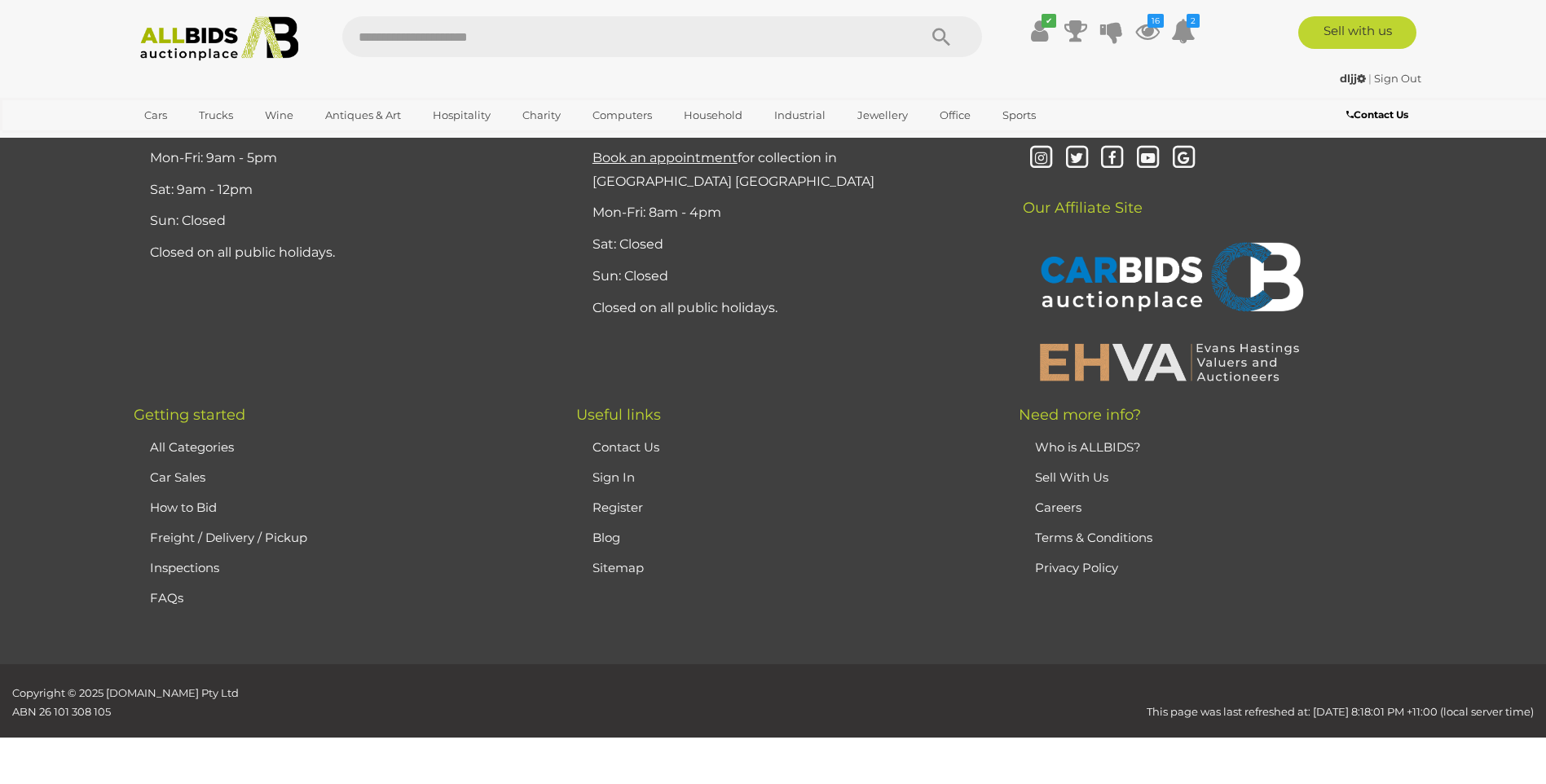
scroll to position [281, 0]
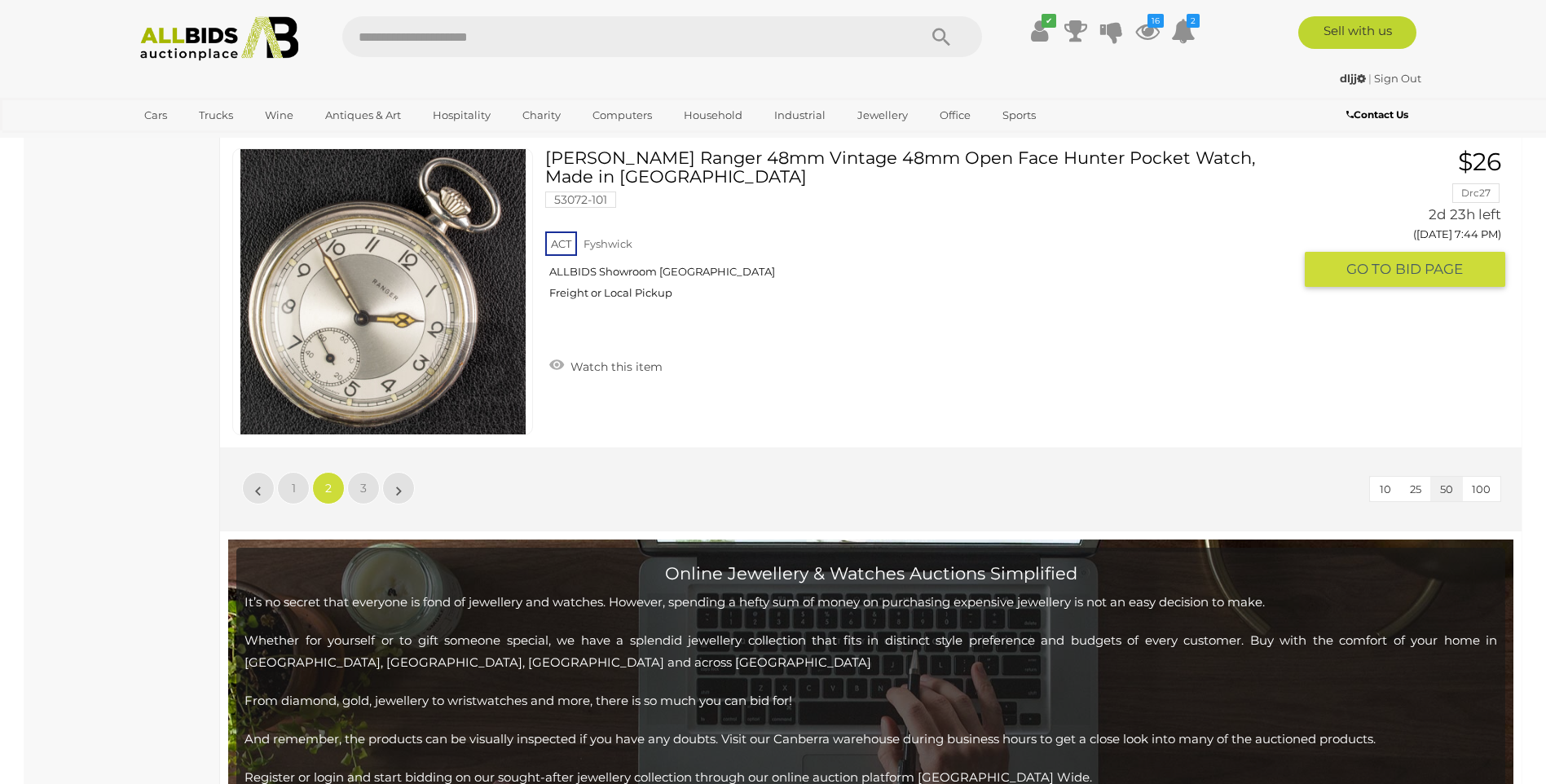
scroll to position [15761, 0]
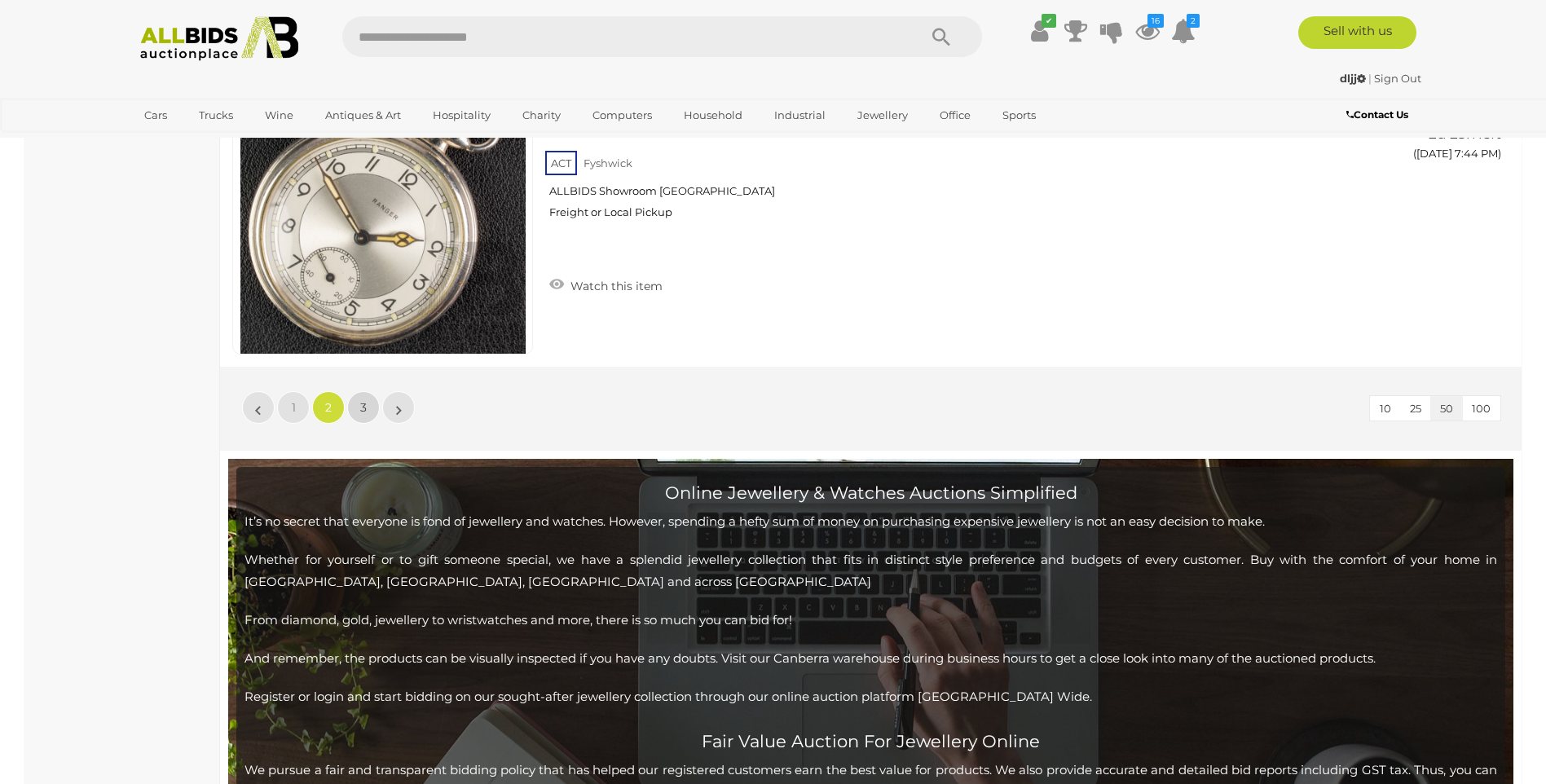
click at [366, 409] on span "3" at bounding box center [363, 407] width 7 height 15
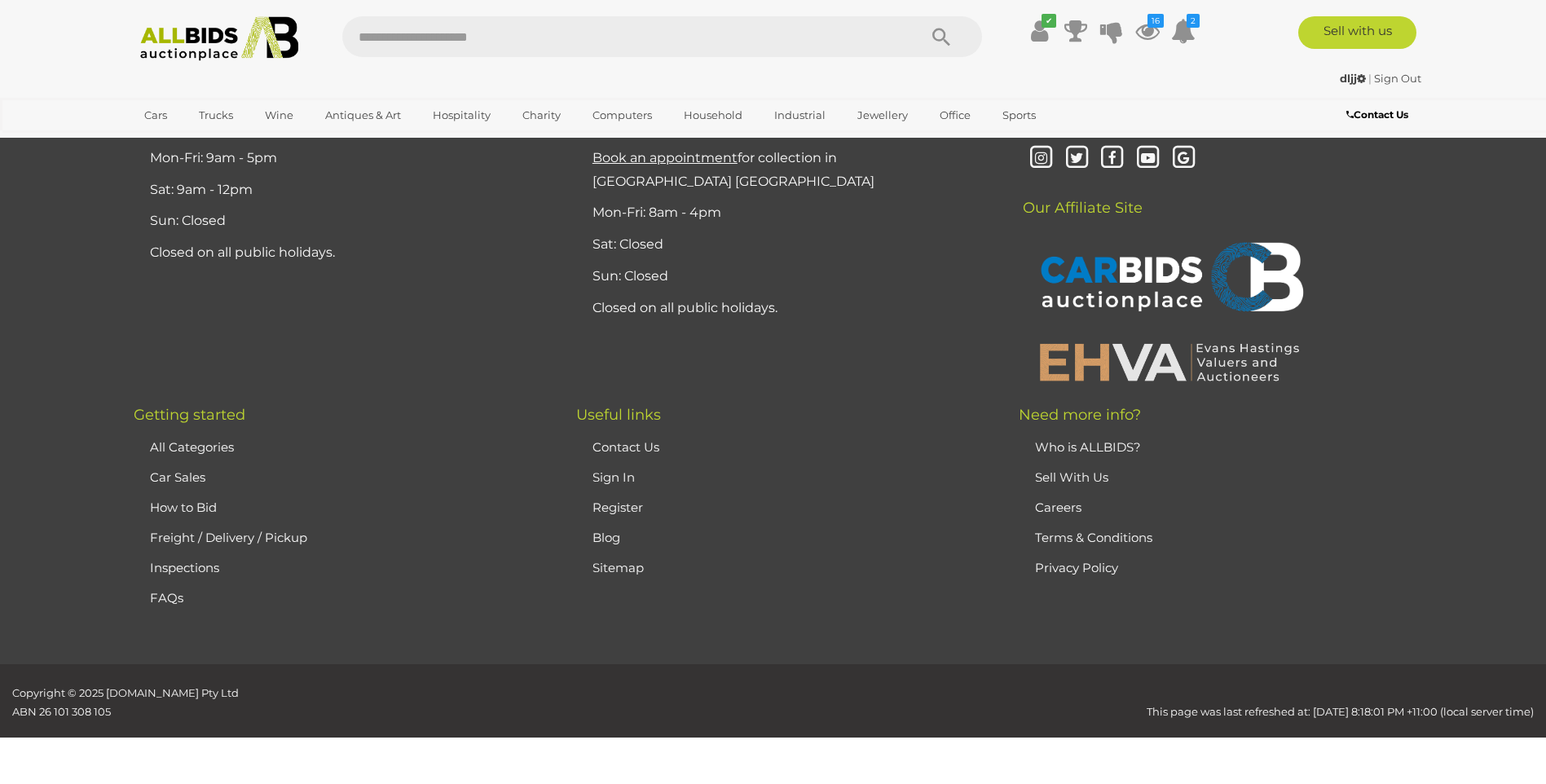
scroll to position [281, 0]
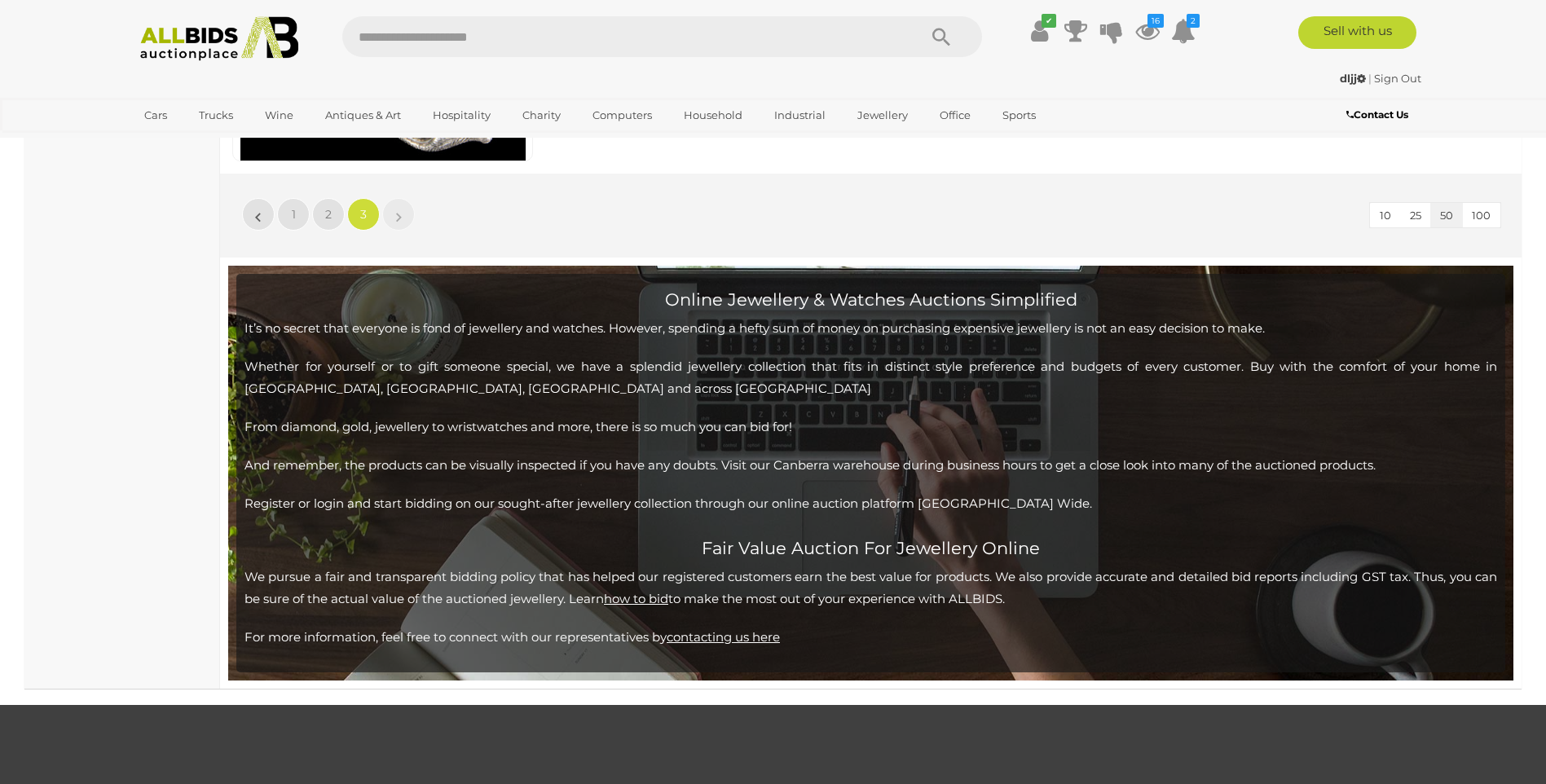
scroll to position [5332, 0]
